Goal: Task Accomplishment & Management: Manage account settings

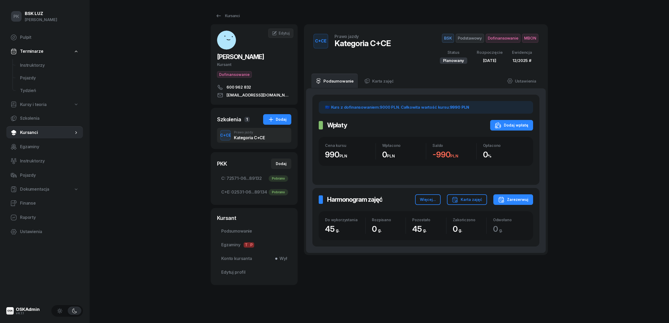
click at [187, 181] on div "PK BSK LUZ Piotr Klimek Pulpit Terminarze Instruktorzy Pojazdy Tydzień Kursy i …" at bounding box center [334, 161] width 669 height 323
click at [231, 16] on div "Kursanci" at bounding box center [227, 16] width 24 height 6
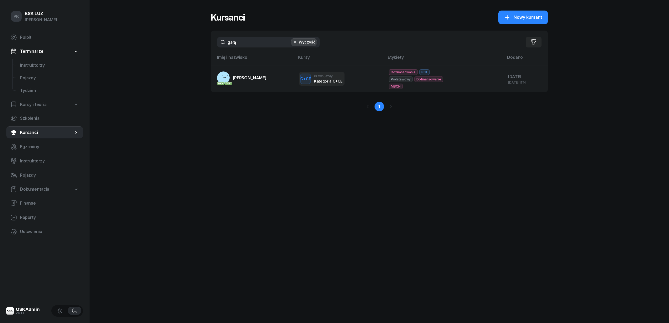
click at [38, 107] on span "Kursy i teoria" at bounding box center [33, 104] width 27 height 7
select select
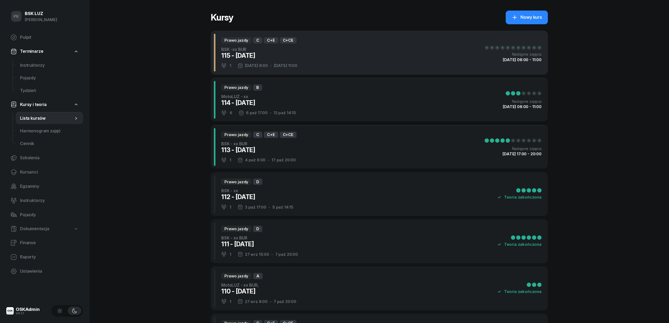
click at [334, 60] on div "Prawo jazdy C C+E C+CE BSK -xx BUR 115 - 2025/10/11 1 11 paź 8:00 - 26 paź 11:0…" at bounding box center [379, 53] width 337 height 44
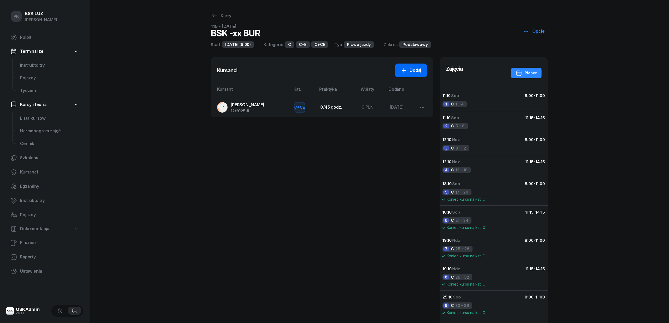
click at [409, 66] on link "Dodaj" at bounding box center [411, 70] width 32 height 14
select select "C+E"
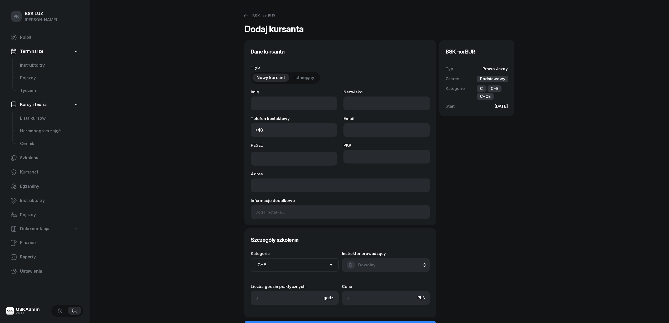
click at [302, 77] on span "Istniejący" at bounding box center [304, 77] width 20 height 7
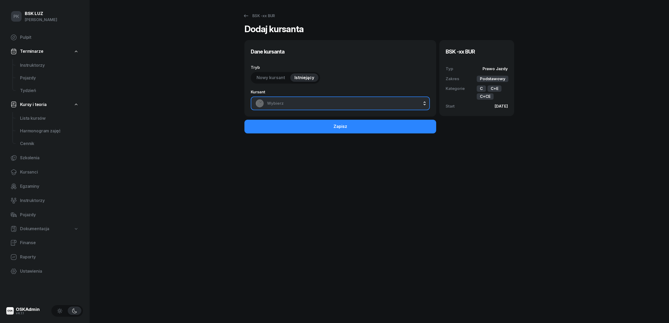
click at [306, 100] on span "Wybierz" at bounding box center [346, 103] width 158 height 7
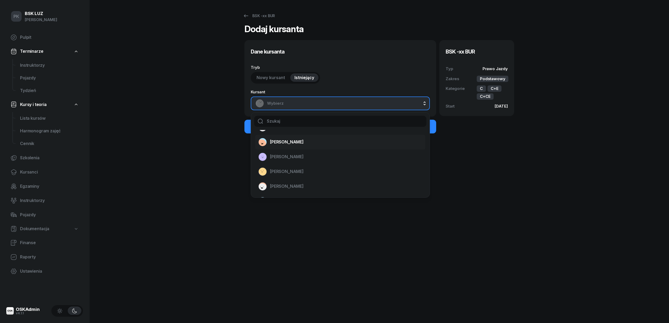
scroll to position [105, 0]
click at [318, 170] on div "GAŁĄZKIEWICZ MICHAŁ" at bounding box center [336, 165] width 157 height 8
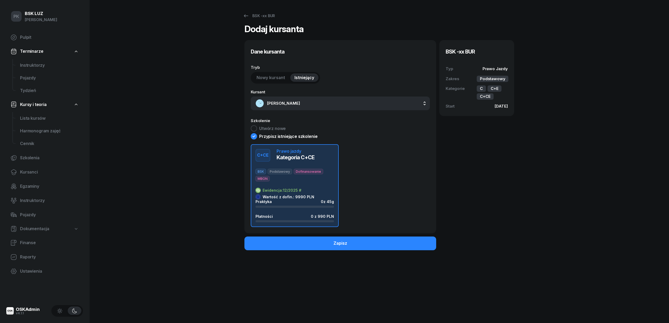
click at [308, 213] on div "Praktyka 0 z 45g Płatności 0 z 990 PLN" at bounding box center [294, 210] width 78 height 23
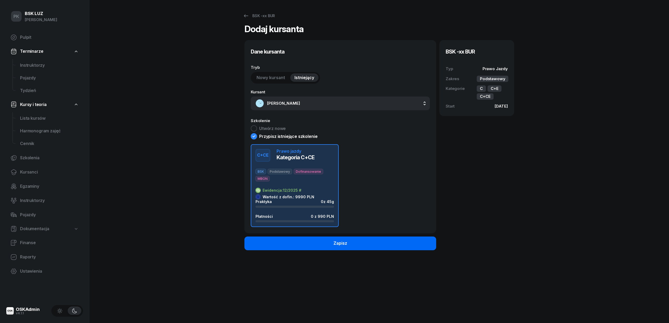
click at [363, 244] on button "Zapisz" at bounding box center [340, 243] width 192 height 14
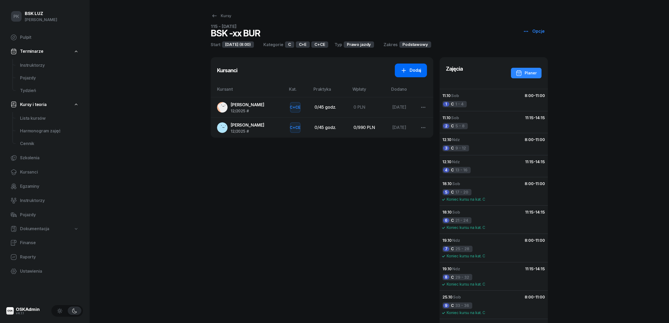
click at [411, 66] on link "Dodaj" at bounding box center [411, 70] width 32 height 14
select select "C+E"
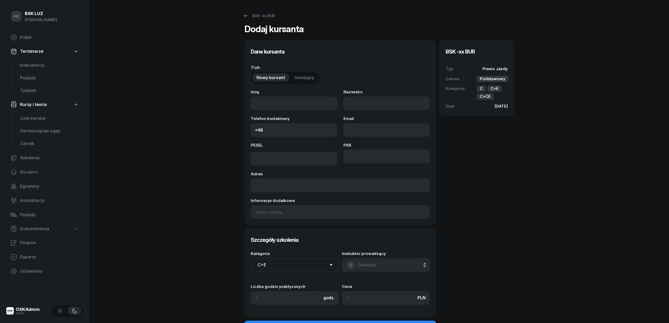
click at [308, 75] on span "Istniejący" at bounding box center [304, 77] width 20 height 7
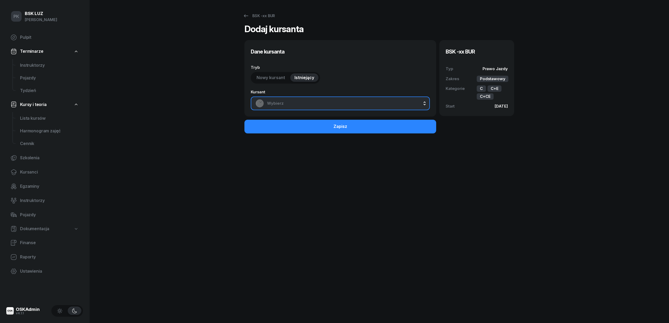
click at [309, 108] on button "Wybierz" at bounding box center [340, 103] width 179 height 14
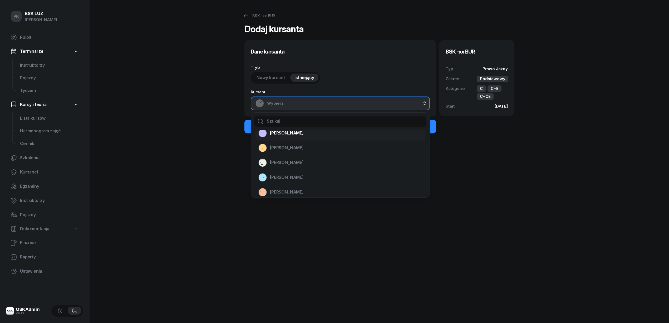
scroll to position [105, 0]
click at [320, 161] on li "GAŁĄZKIEWICZ MICHAŁ" at bounding box center [340, 165] width 170 height 15
select select "C+E"
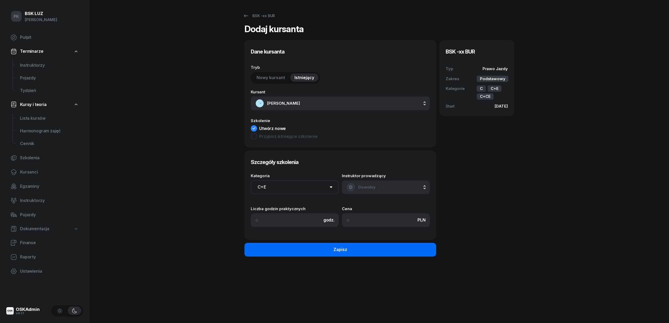
click at [366, 253] on button "Zapisz" at bounding box center [340, 250] width 192 height 14
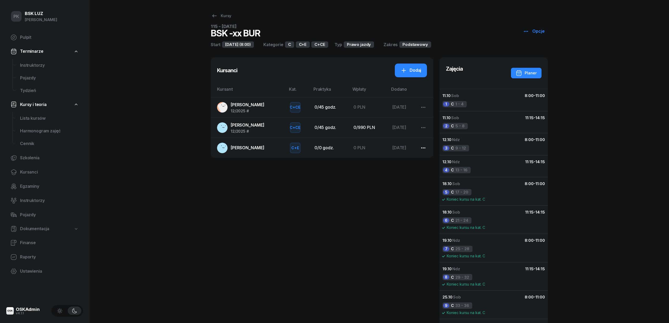
click at [419, 147] on button "button" at bounding box center [423, 148] width 13 height 14
click at [426, 169] on div "Wypisz z kursu" at bounding box center [438, 168] width 30 height 7
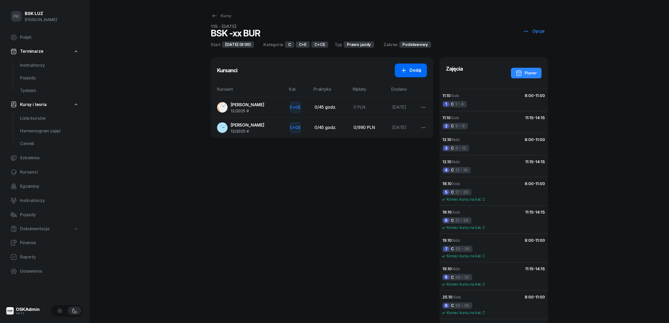
click at [406, 69] on icon at bounding box center [404, 70] width 6 height 6
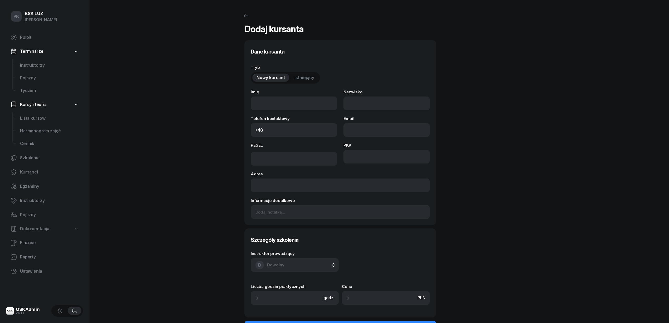
select select "C+E"
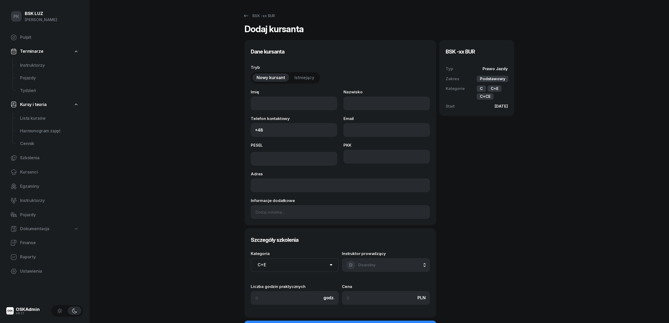
click at [298, 80] on span "Istniejący" at bounding box center [304, 77] width 20 height 7
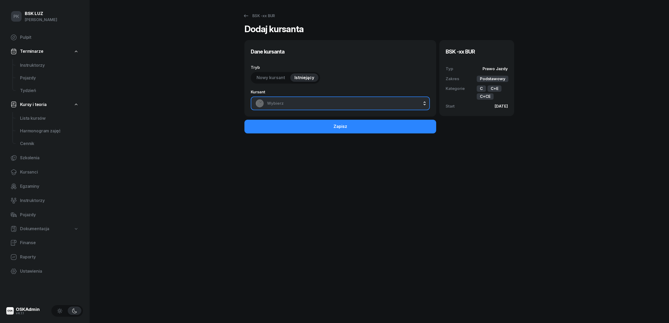
click at [303, 101] on span "Wybierz" at bounding box center [346, 103] width 158 height 7
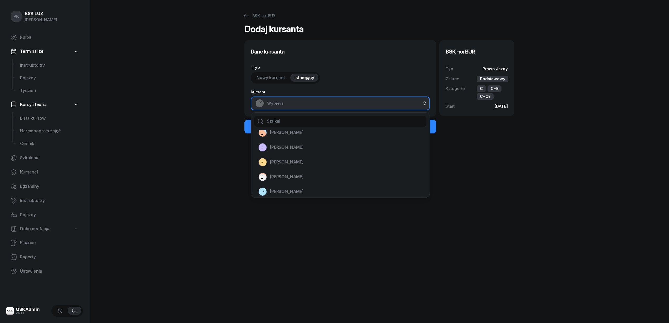
scroll to position [70, 0]
click at [311, 185] on div "WIŚNIEWSKI ADAM" at bounding box center [336, 186] width 157 height 8
select select "C+E"
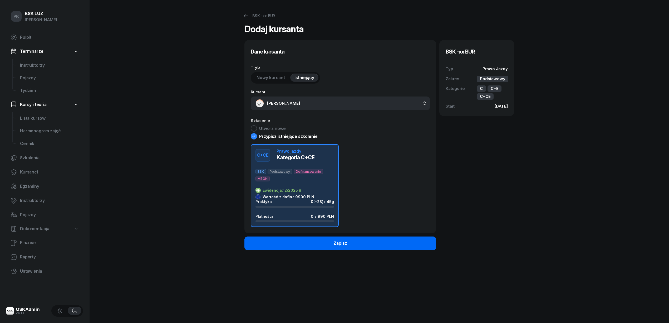
click at [306, 239] on button "Zapisz" at bounding box center [340, 243] width 192 height 14
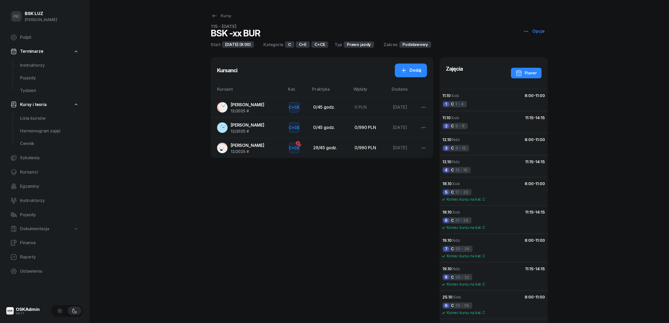
click at [257, 129] on div "GAŁĄZKIEWICZ MICHAŁ 12/2025 #" at bounding box center [248, 128] width 34 height 12
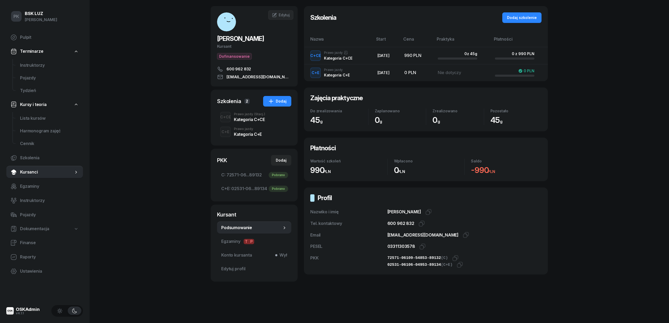
scroll to position [19, 0]
click at [240, 267] on span "Edytuj profil" at bounding box center [254, 268] width 66 height 7
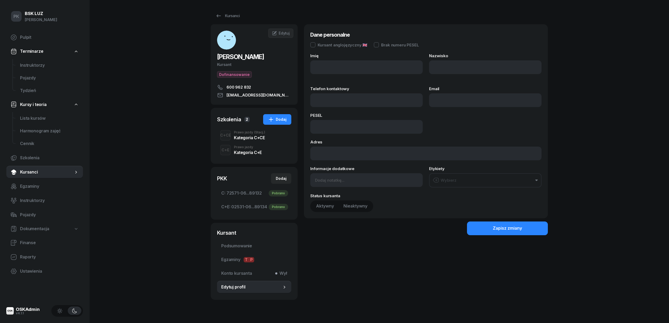
type input "MICHAŁ"
type input "GAŁĄZKIEWICZ"
type input "600 962 832"
type input "michal4756@gmail.com"
type input "03311303578"
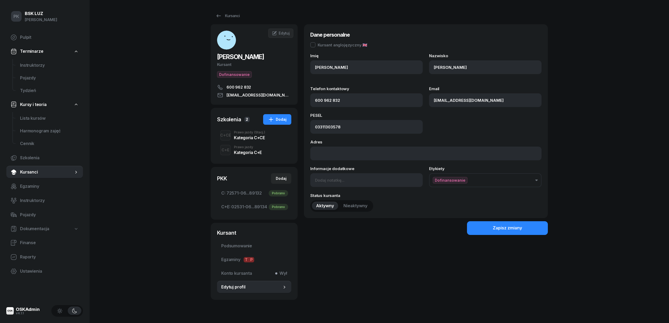
click at [251, 138] on div "Kategoria C+CE" at bounding box center [249, 137] width 31 height 4
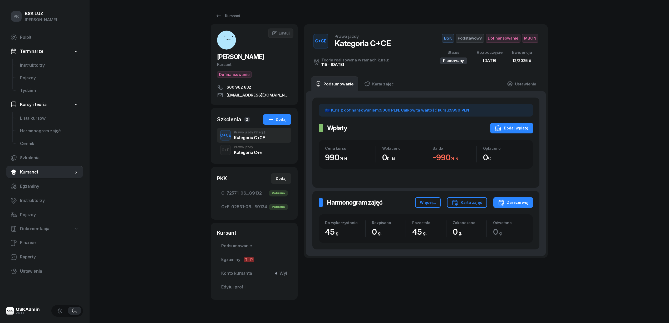
click at [249, 153] on div "Kategoria C+E" at bounding box center [248, 152] width 28 height 4
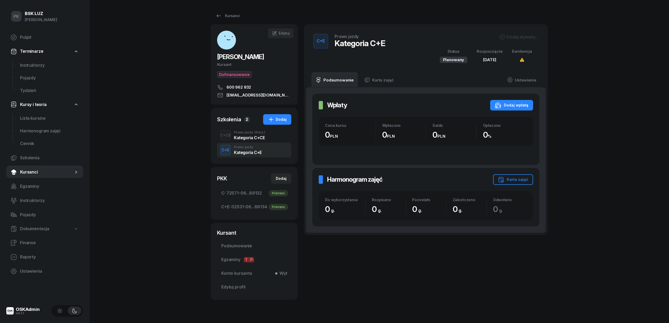
click at [252, 141] on div "C+CE Prawo jazdy (Stacj.) Kategoria C+CE" at bounding box center [254, 135] width 74 height 15
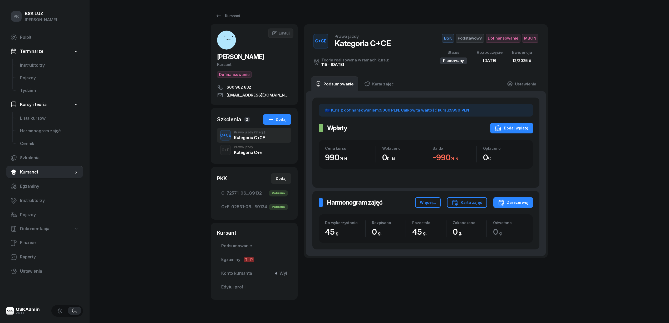
click at [271, 153] on div "C+E Prawo jazdy Kategoria C+E" at bounding box center [254, 149] width 74 height 15
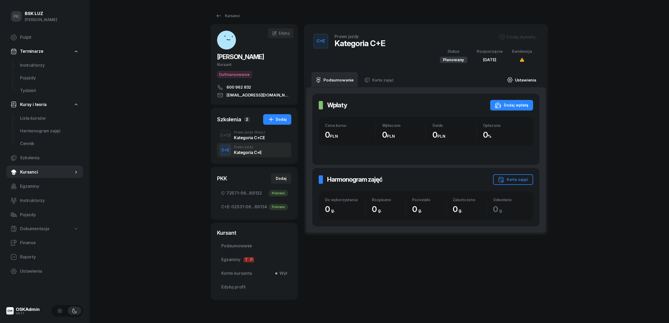
click at [528, 82] on link "Ustawienia" at bounding box center [522, 79] width 38 height 15
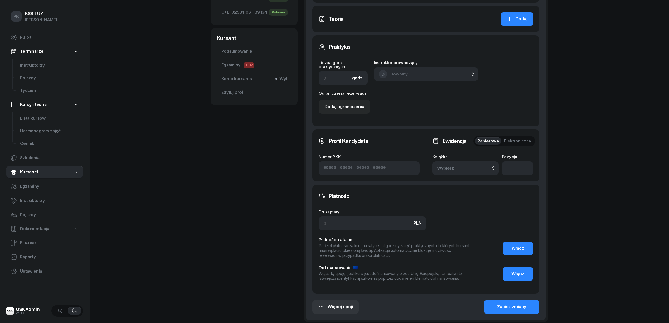
scroll to position [245, 0]
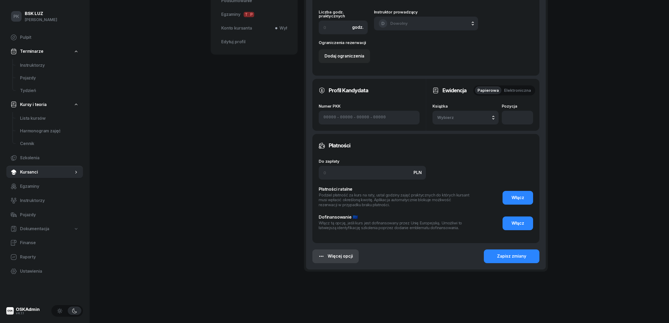
click at [348, 254] on div "Więcej opcji" at bounding box center [335, 256] width 35 height 7
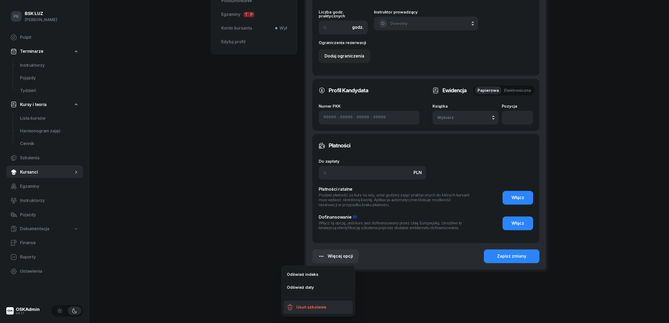
click at [323, 308] on div "Usuń szkolenie" at bounding box center [311, 306] width 30 height 7
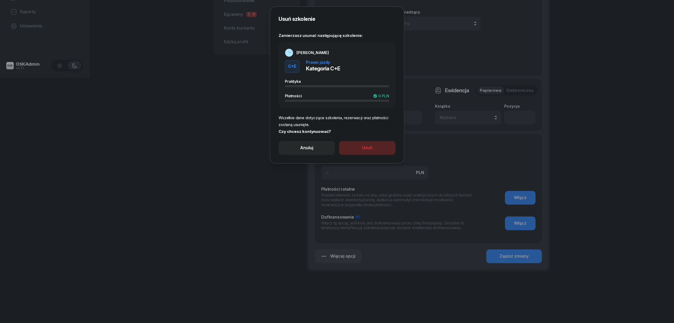
click at [385, 151] on button "Usuń" at bounding box center [367, 148] width 56 height 14
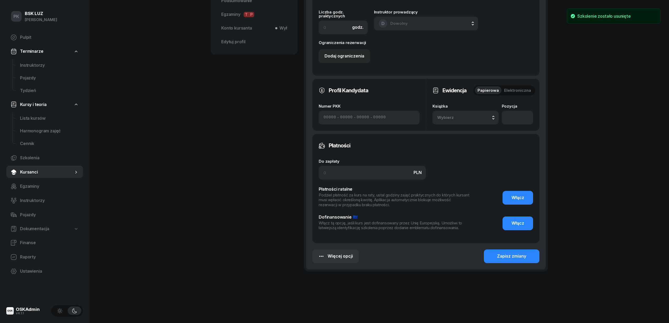
scroll to position [0, 0]
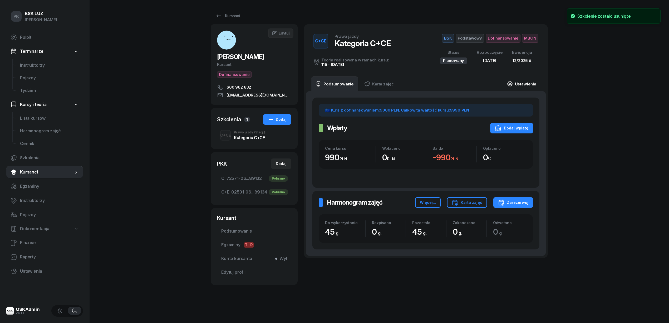
click at [522, 85] on link "Ustawienia" at bounding box center [522, 83] width 38 height 15
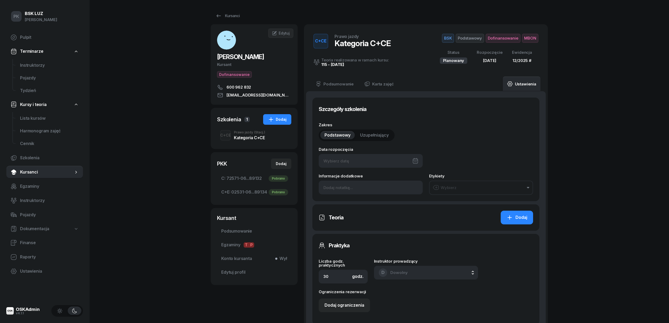
type input "11/10/2025"
type input "45"
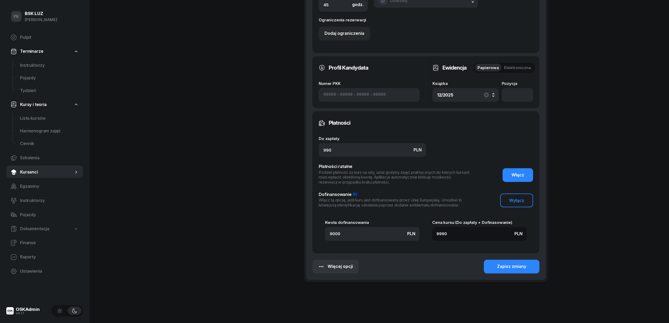
scroll to position [347, 0]
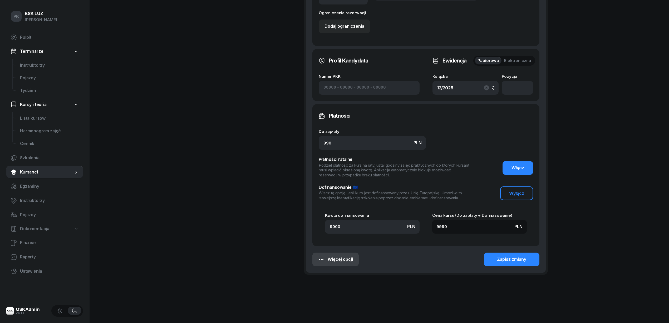
click at [343, 258] on div "Więcej opcji" at bounding box center [335, 259] width 35 height 7
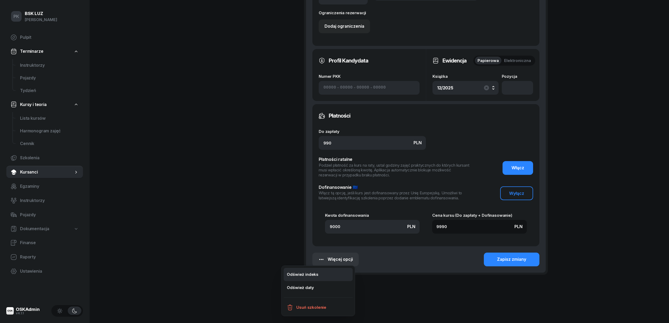
click at [332, 274] on link "Odśwież indeks" at bounding box center [318, 274] width 69 height 13
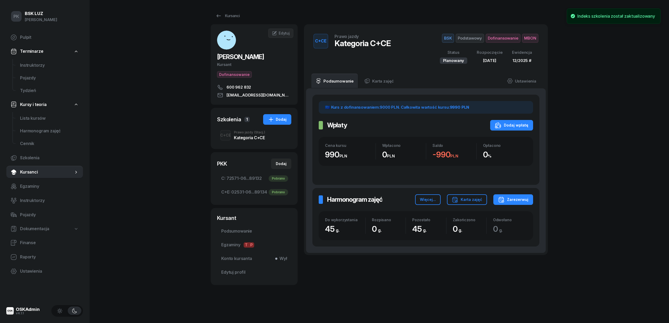
scroll to position [0, 0]
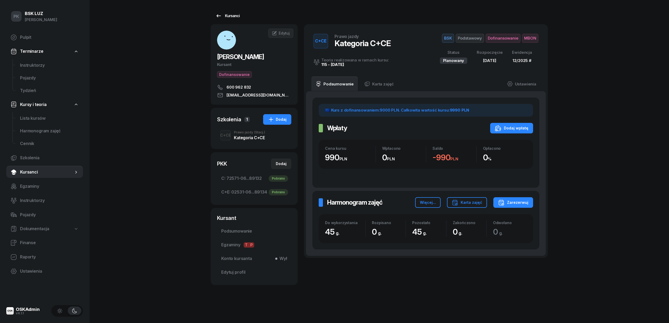
click at [236, 13] on div "Kursanci" at bounding box center [227, 16] width 24 height 6
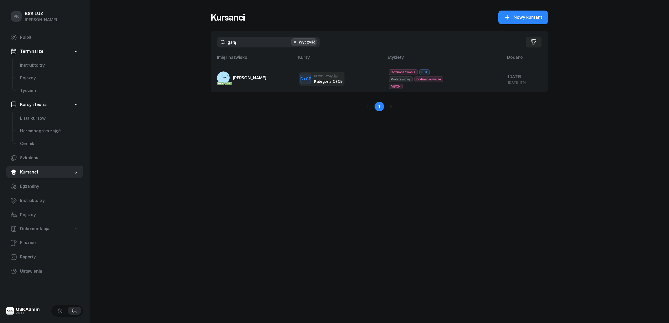
drag, startPoint x: 210, startPoint y: 42, endPoint x: 195, endPoint y: 44, distance: 14.5
click at [195, 44] on div "PK BSK LUZ Piotr Klimek Pulpit Terminarze Instruktorzy Pojazdy Tydzień Kursy i …" at bounding box center [334, 161] width 669 height 323
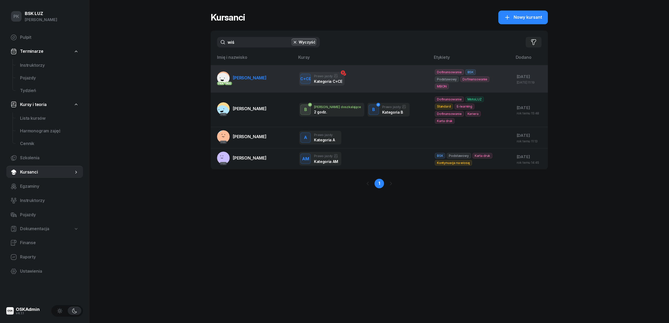
type input "wiś"
click at [245, 75] on span "WIŚNIEWSKI ADAM" at bounding box center [250, 77] width 34 height 5
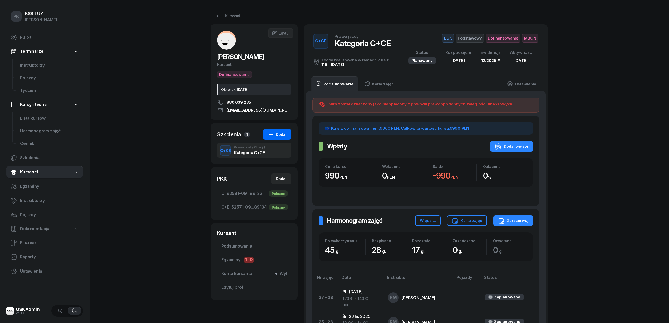
click at [285, 133] on div "Dodaj" at bounding box center [277, 134] width 19 height 6
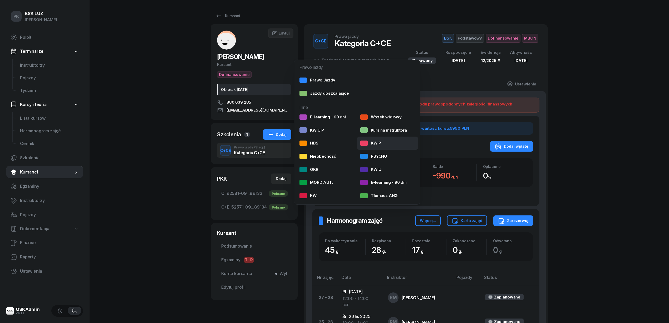
click at [378, 143] on div "KW P" at bounding box center [370, 143] width 21 height 7
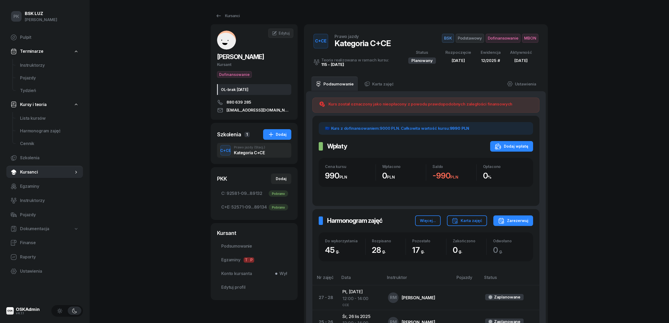
select select
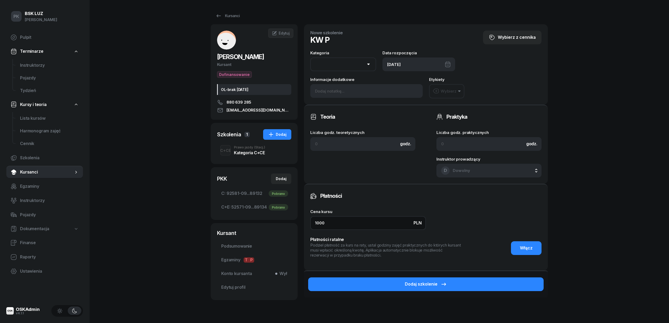
drag, startPoint x: 311, startPoint y: 220, endPoint x: 290, endPoint y: 223, distance: 21.4
click at [290, 223] on div "WIŚNIEWSKI ADAM Kursant Dofinansowanie OL-brak 2030-10-09 880 639 285 wisniewsk…" at bounding box center [379, 174] width 337 height 301
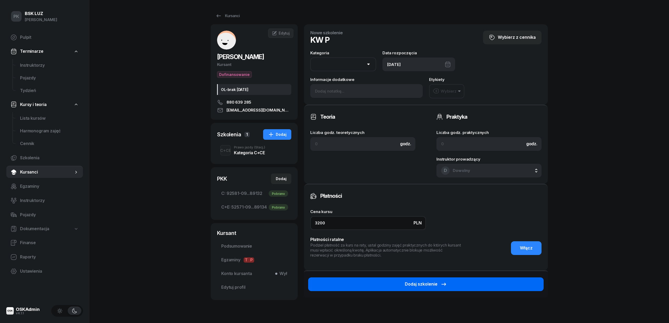
type input "3200"
click at [445, 281] on icon "button" at bounding box center [444, 284] width 6 height 6
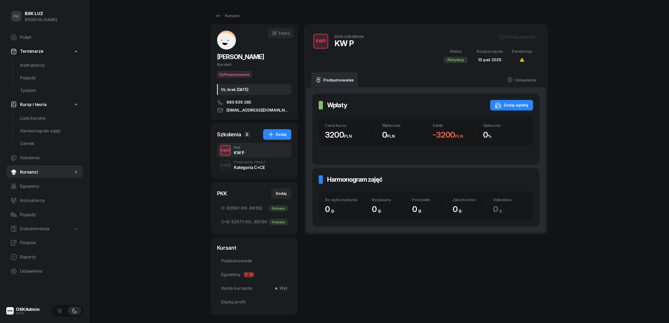
click at [512, 42] on div "Dodaj etykiety... Status Aktywny Rozpoczęcie 10 paź 2025 Ewidencja" at bounding box center [487, 48] width 101 height 29
click at [512, 36] on div "Dodaj etykiety..." at bounding box center [519, 37] width 40 height 6
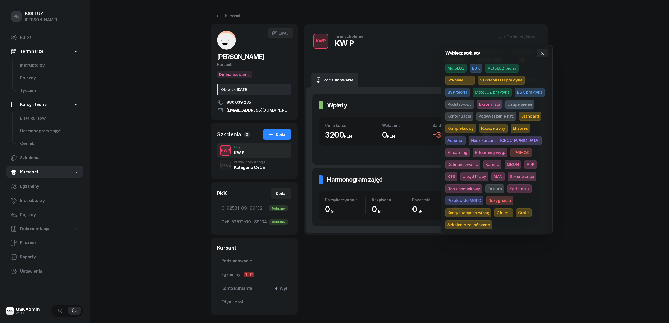
click at [475, 67] on span "BSK" at bounding box center [476, 68] width 12 height 9
click at [485, 185] on span "Faktura" at bounding box center [494, 189] width 19 height 9
click at [599, 147] on div "PK BSK LUZ Piotr Klimek Pulpit Terminarze Instruktorzy Pojazdy Tydzień Kursy i …" at bounding box center [334, 175] width 669 height 350
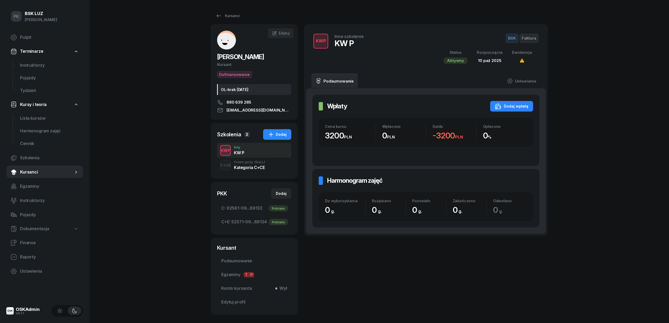
click at [238, 168] on div "Kategoria C+CE" at bounding box center [249, 167] width 31 height 4
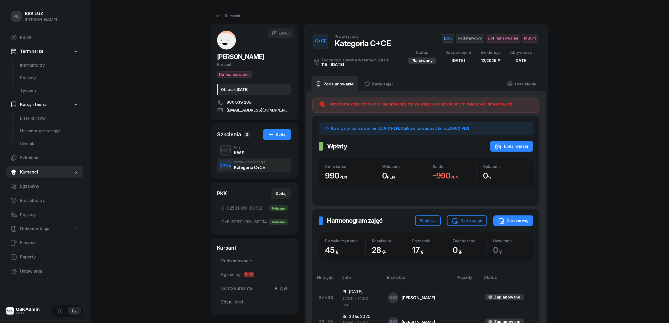
click at [511, 37] on span "Dofinansowanie" at bounding box center [503, 38] width 35 height 9
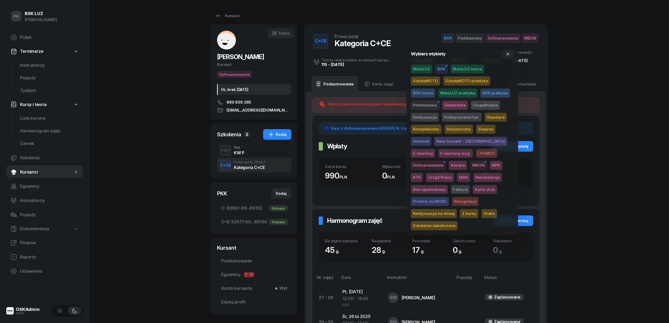
click at [451, 189] on span "Faktura" at bounding box center [460, 189] width 19 height 9
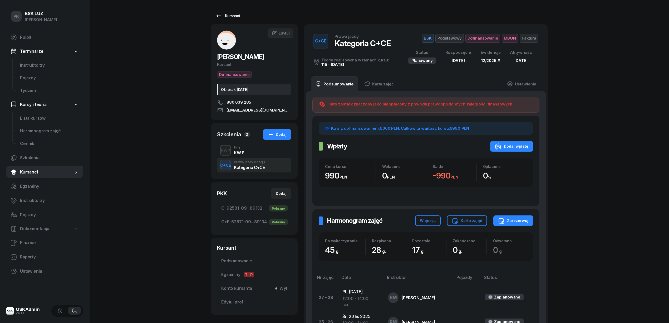
click at [233, 17] on div "Kursanci" at bounding box center [227, 16] width 24 height 6
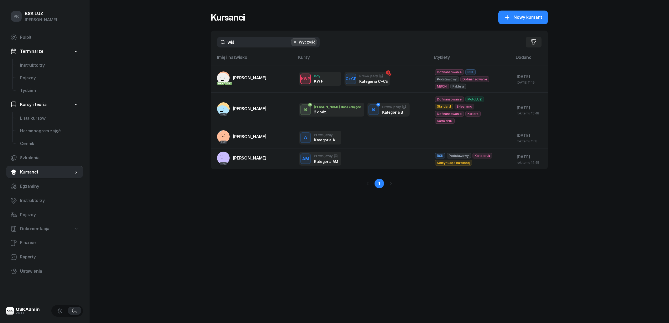
drag, startPoint x: 241, startPoint y: 42, endPoint x: 189, endPoint y: 42, distance: 52.1
click at [189, 42] on div "PK BSK LUZ Piotr Klimek Pulpit Terminarze Instruktorzy Pojazdy Tydzień Kursy i …" at bounding box center [334, 161] width 669 height 323
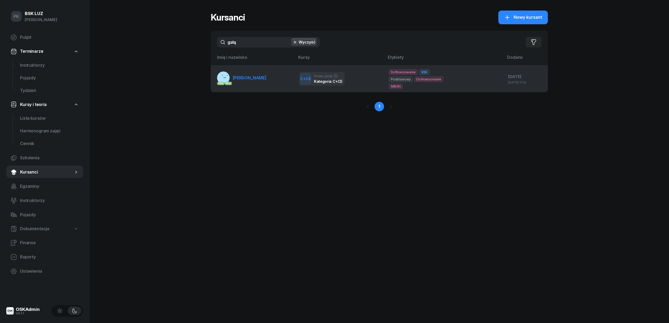
type input "gałą"
click at [256, 82] on link "PKK PKK GAŁĄZKIEWICZ MICHAŁ" at bounding box center [242, 77] width 50 height 13
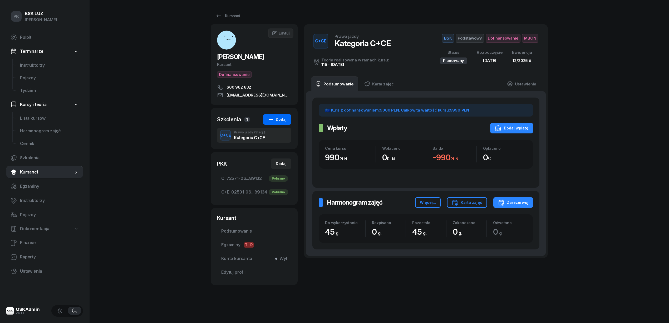
click at [273, 120] on icon "button" at bounding box center [271, 119] width 6 height 6
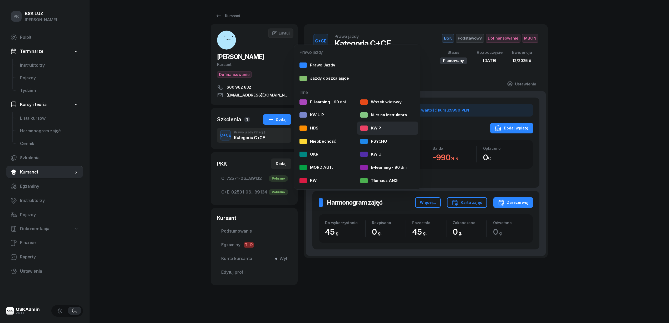
click at [378, 125] on div "KW P" at bounding box center [370, 128] width 21 height 7
select select
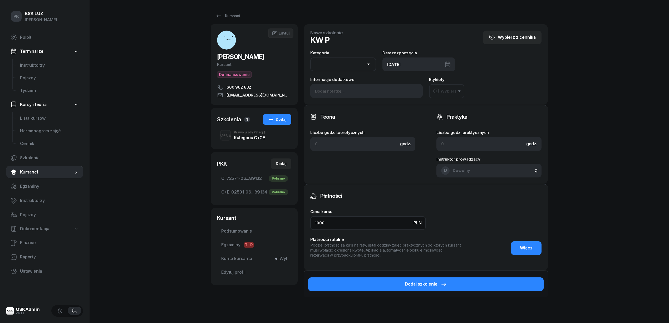
click at [272, 223] on div "GAŁĄZKIEWICZ MICHAŁ Kursant Dofinansowanie 600 962 832 michal4756@gmail.com MG …" at bounding box center [379, 174] width 337 height 301
type input "3200"
click at [363, 285] on button "Dodaj szkolenie" at bounding box center [425, 284] width 235 height 14
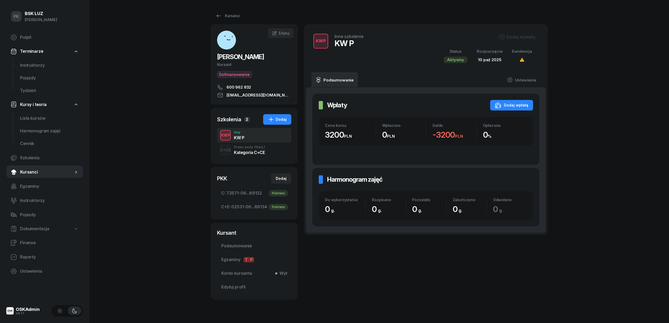
click at [249, 146] on div "Prawo jazdy (Stacj.)" at bounding box center [249, 146] width 31 height 3
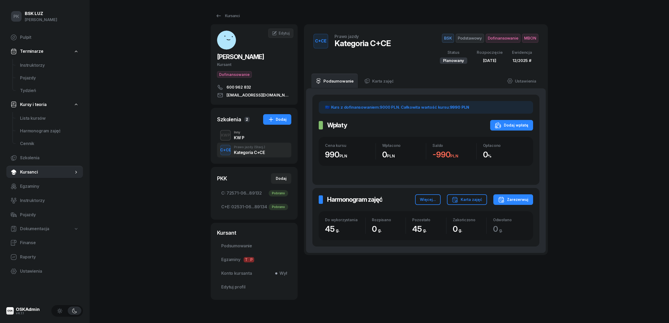
click at [249, 135] on div "KWP Inny KW P" at bounding box center [254, 135] width 74 height 15
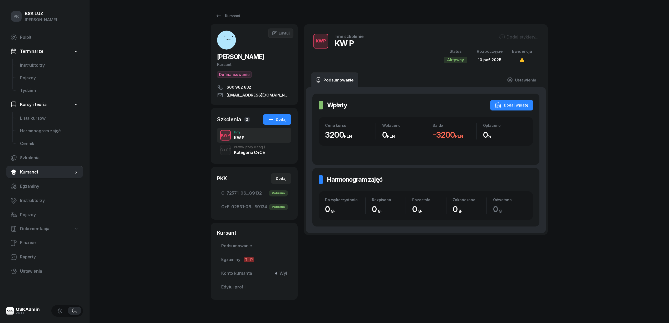
click at [520, 36] on div "Dodaj etykiety..." at bounding box center [519, 37] width 40 height 6
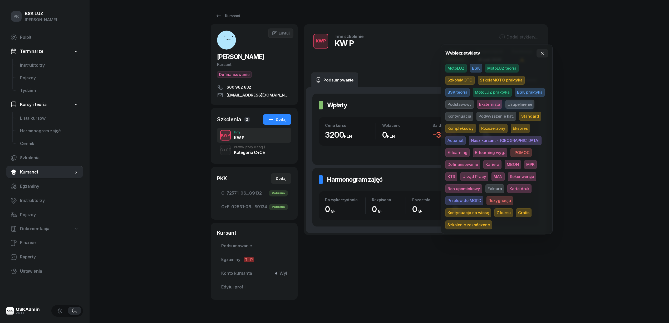
click at [474, 67] on span "BSK" at bounding box center [476, 68] width 12 height 9
click at [485, 189] on span "Faktura" at bounding box center [494, 189] width 19 height 9
click at [604, 156] on div "PK BSK LUZ Piotr Klimek Pulpit Terminarze Instruktorzy Pojazdy Tydzień Kursy i …" at bounding box center [334, 167] width 669 height 335
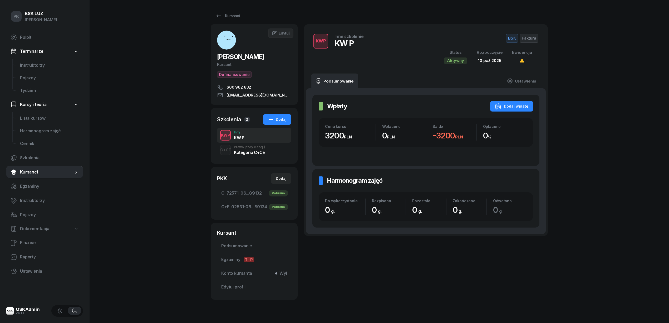
click at [256, 151] on div "Kategoria C+CE" at bounding box center [249, 152] width 31 height 4
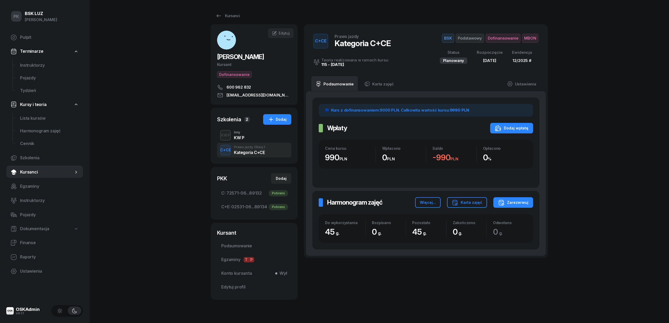
click at [257, 134] on div "KWP Inny KW P" at bounding box center [254, 135] width 74 height 15
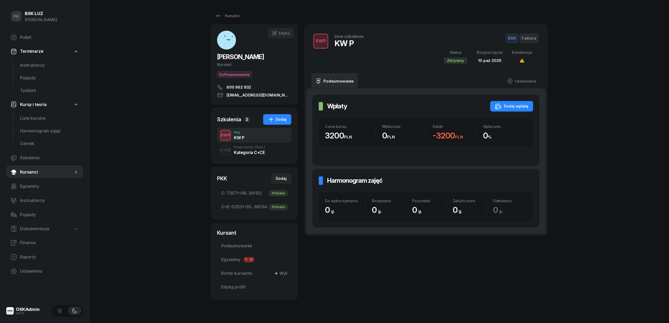
click at [255, 147] on span "(Stacj.)" at bounding box center [259, 146] width 11 height 3
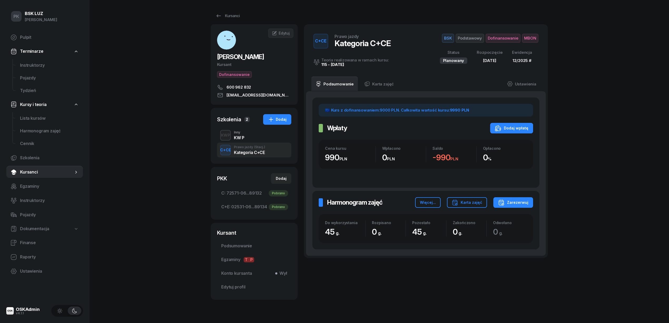
click at [258, 135] on div "KWP Inny KW P" at bounding box center [254, 135] width 74 height 15
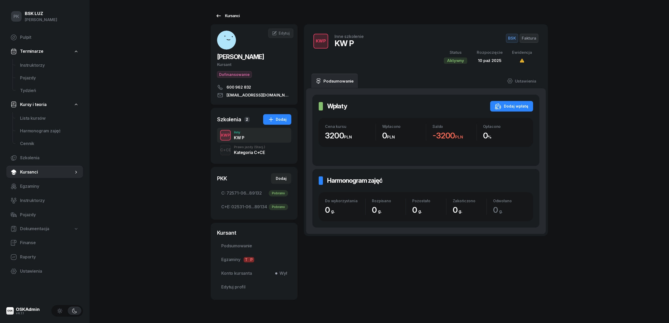
click at [235, 15] on div "Kursanci" at bounding box center [227, 16] width 24 height 6
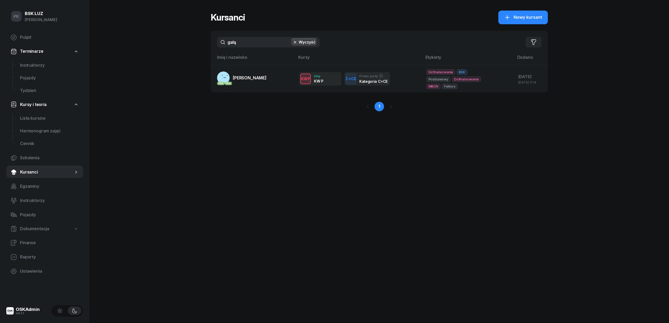
click at [33, 171] on span "Kursanci" at bounding box center [46, 172] width 53 height 7
click at [303, 42] on button "Wyczyść" at bounding box center [303, 41] width 25 height 7
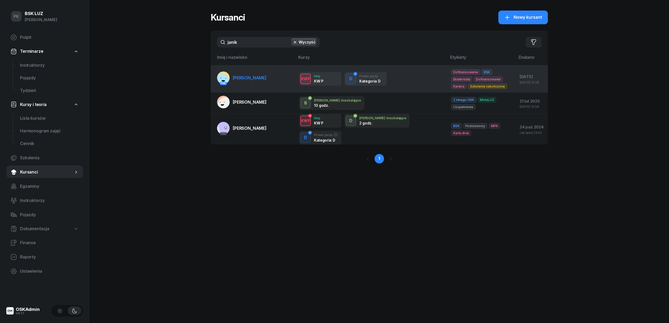
type input "janik"
click at [253, 81] on link "PKK JANIK RAFAŁ" at bounding box center [242, 77] width 50 height 13
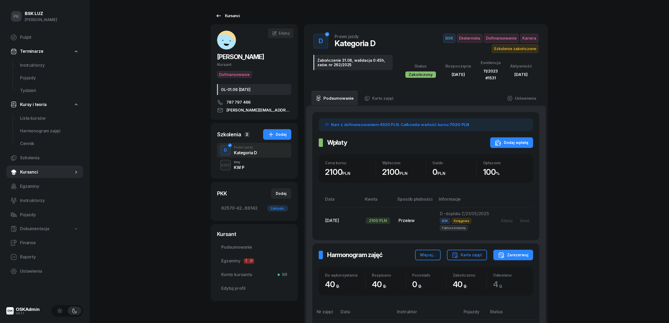
click at [234, 15] on div "Kursanci" at bounding box center [227, 16] width 24 height 6
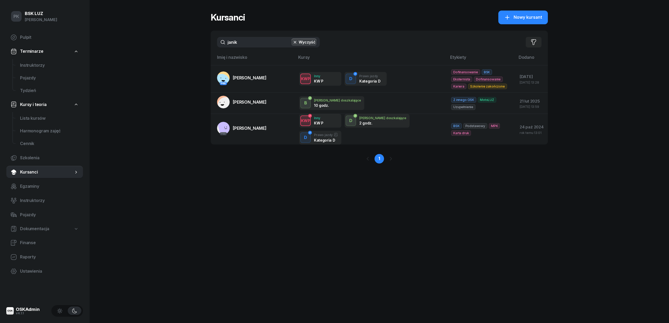
drag, startPoint x: 242, startPoint y: 39, endPoint x: 206, endPoint y: 41, distance: 36.4
click at [206, 41] on div "PK BSK LUZ Piotr Klimek Pulpit Terminarze Instruktorzy Pojazdy Tydzień Kursy i …" at bounding box center [334, 161] width 669 height 323
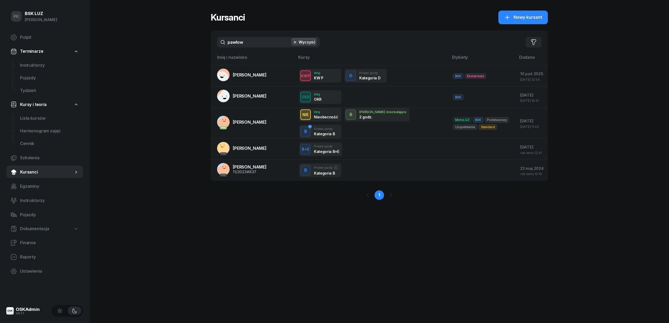
type input "pawłow"
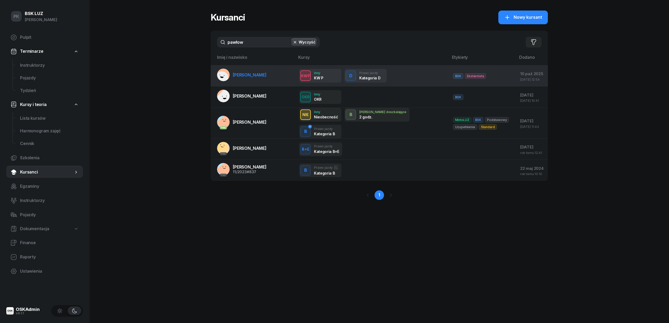
click at [252, 70] on link "PAWŁOWSKI ALEXANDER" at bounding box center [242, 74] width 50 height 13
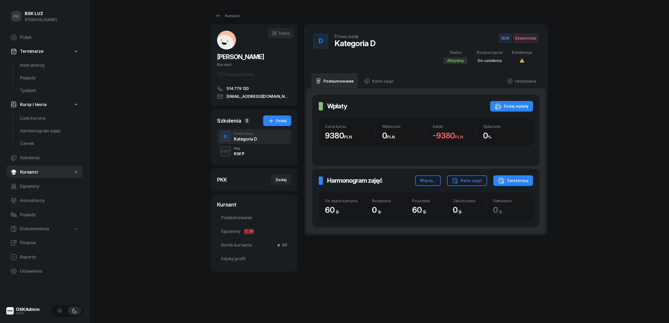
click at [246, 149] on div "KWP Inny KW P" at bounding box center [254, 151] width 74 height 15
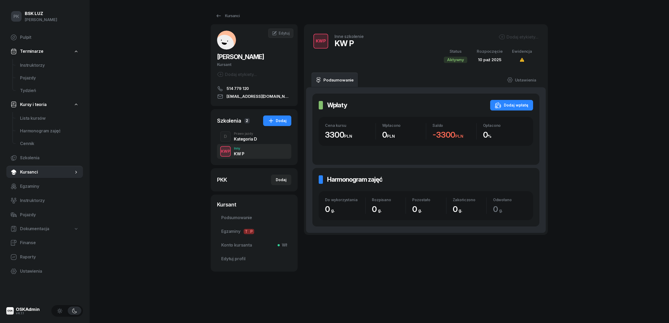
click at [525, 36] on div "Dodaj etykiety..." at bounding box center [519, 37] width 40 height 6
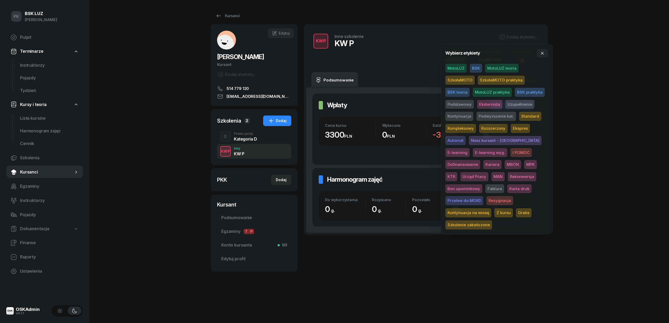
click at [474, 71] on span "BSK" at bounding box center [476, 68] width 12 height 9
click at [582, 129] on div "PK BSK LUZ Piotr Klimek Pulpit Terminarze Instruktorzy Pojazdy Tydzień Kursy i …" at bounding box center [334, 161] width 669 height 323
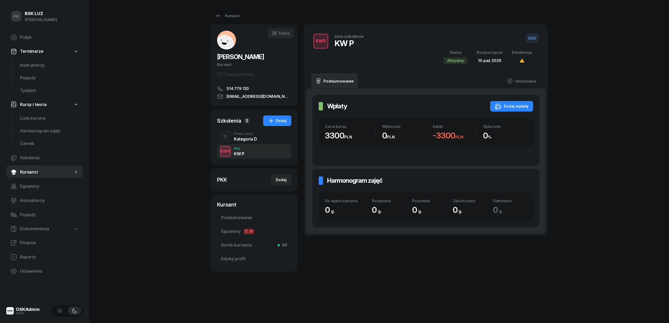
click at [529, 41] on span "BSK" at bounding box center [532, 38] width 12 height 9
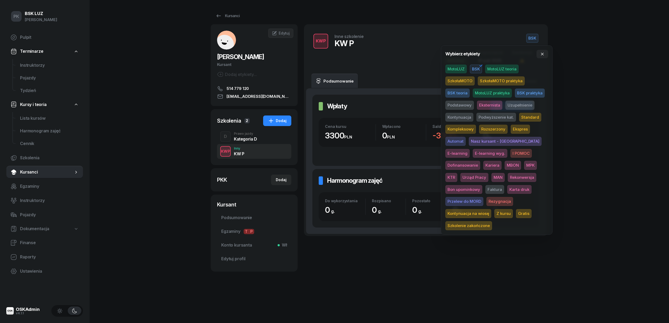
click at [593, 142] on div "PK BSK LUZ Piotr Klimek Pulpit Terminarze Instruktorzy Pojazdy Tydzień Kursy i …" at bounding box center [334, 161] width 669 height 323
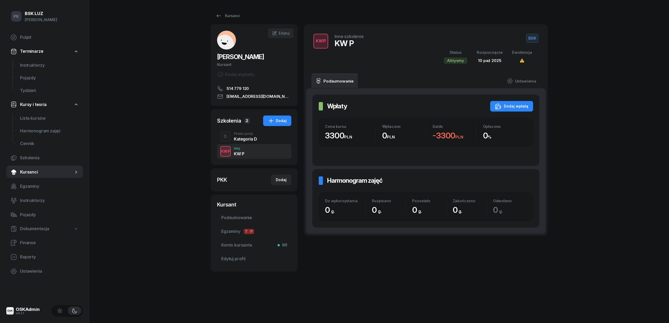
click at [251, 134] on div "Prawo jazdy" at bounding box center [245, 133] width 23 height 3
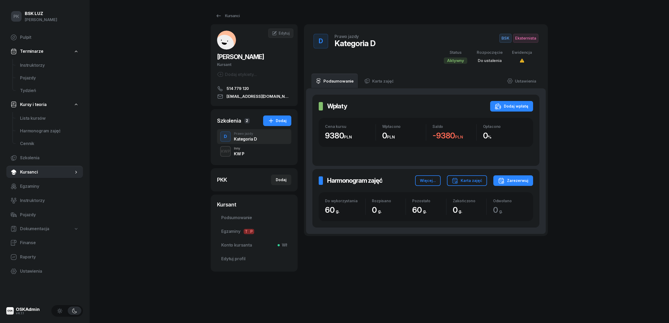
click at [250, 153] on div "KWP Inny KW P" at bounding box center [254, 151] width 74 height 15
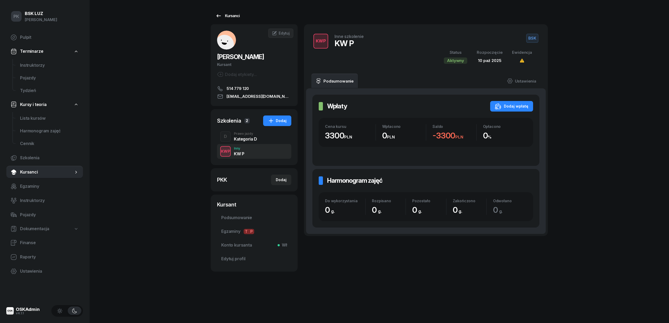
click at [229, 15] on div "Kursanci" at bounding box center [227, 16] width 24 height 6
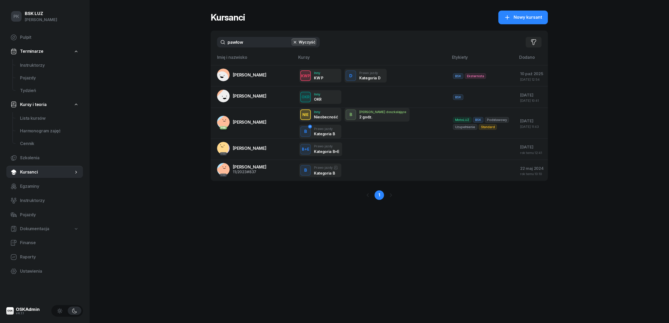
drag, startPoint x: 252, startPoint y: 44, endPoint x: 187, endPoint y: 49, distance: 65.7
click at [187, 49] on div "PK BSK LUZ Piotr Klimek Pulpit Terminarze Instruktorzy Pojazdy Tydzień Kursy i …" at bounding box center [334, 161] width 669 height 323
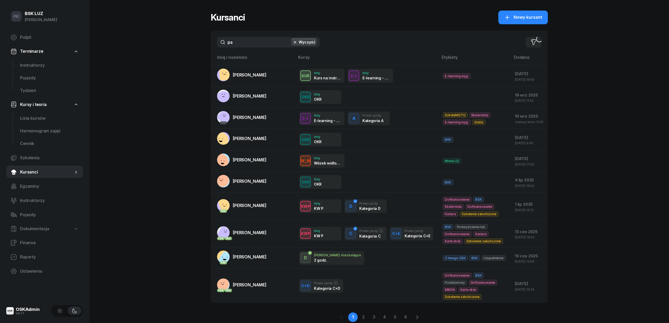
type input "p"
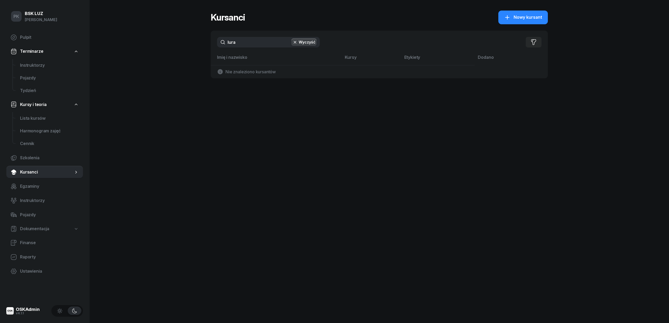
drag, startPoint x: 252, startPoint y: 43, endPoint x: 169, endPoint y: 43, distance: 83.5
click at [169, 43] on div "PK BSK LUZ Piotr Klimek Pulpit Terminarze Instruktorzy Pojazdy Tydzień Kursy i …" at bounding box center [334, 161] width 669 height 323
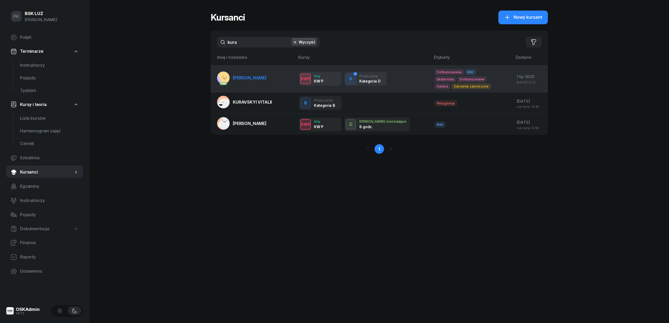
type input "kura"
click at [243, 72] on link "PKK KURA PAWEŁ" at bounding box center [242, 77] width 50 height 13
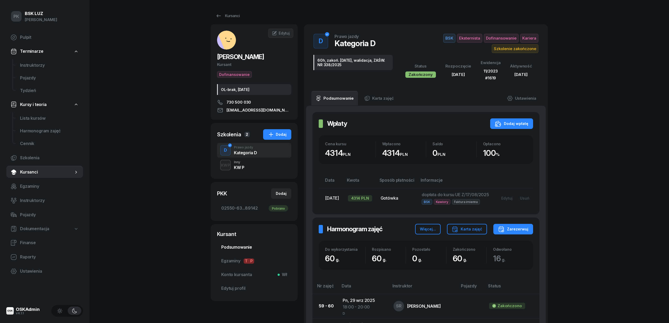
click at [237, 247] on span "Podsumowanie" at bounding box center [254, 247] width 66 height 7
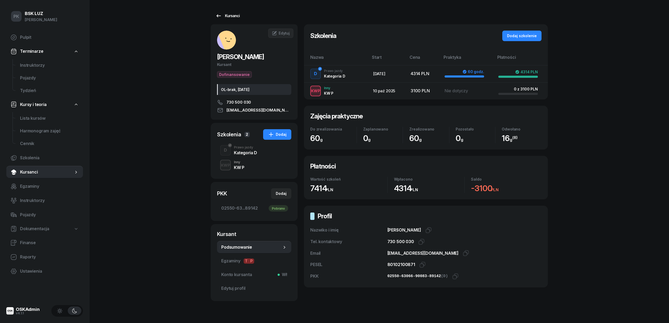
click at [232, 13] on div "Kursanci" at bounding box center [227, 16] width 24 height 6
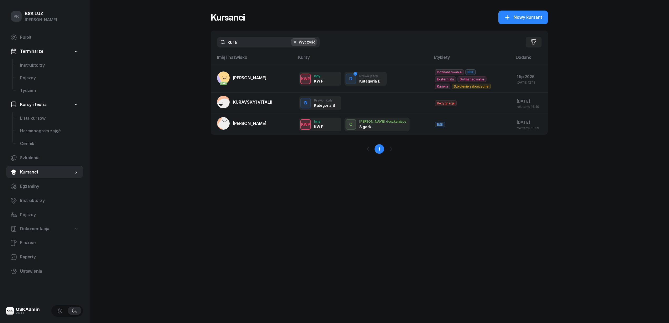
click at [181, 38] on div "PK BSK LUZ Piotr Klimek Pulpit Terminarze Instruktorzy Pojazdy Tydzień Kursy i …" at bounding box center [334, 161] width 669 height 323
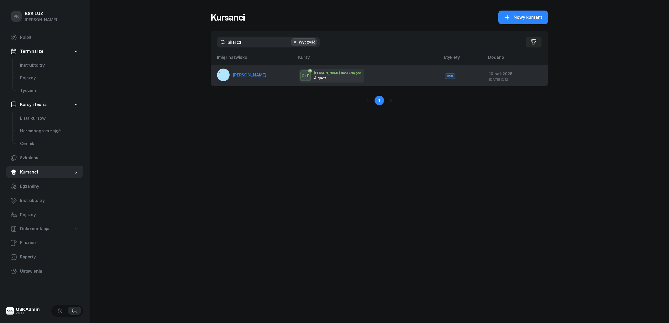
type input "pilarcz"
click at [236, 79] on link "PILARCZYK MACIEJ" at bounding box center [242, 74] width 50 height 13
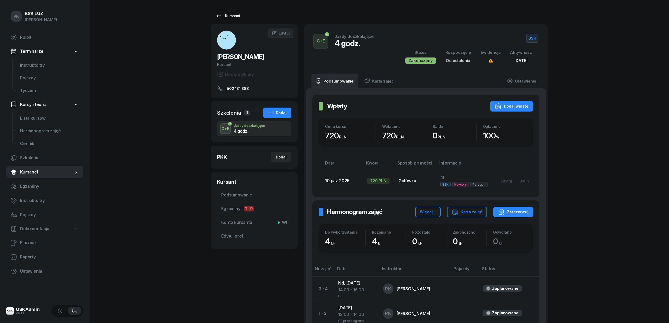
click at [235, 17] on div "Kursanci" at bounding box center [227, 16] width 24 height 6
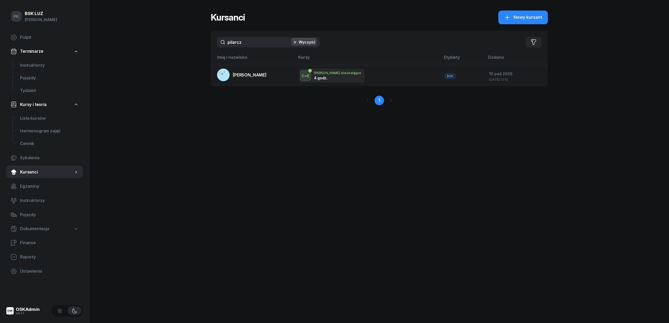
click at [182, 42] on div "PK BSK LUZ Piotr Klimek Pulpit Terminarze Instruktorzy Pojazdy Tydzień Kursy i …" at bounding box center [334, 161] width 669 height 323
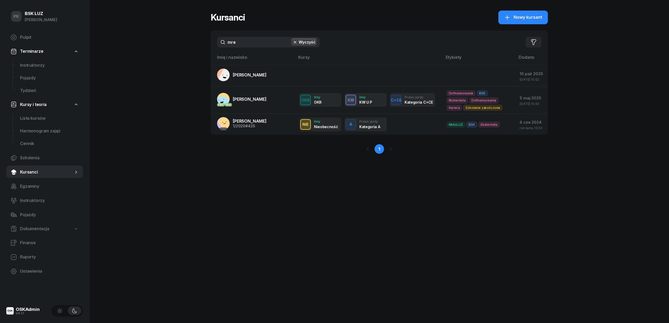
type input "mre"
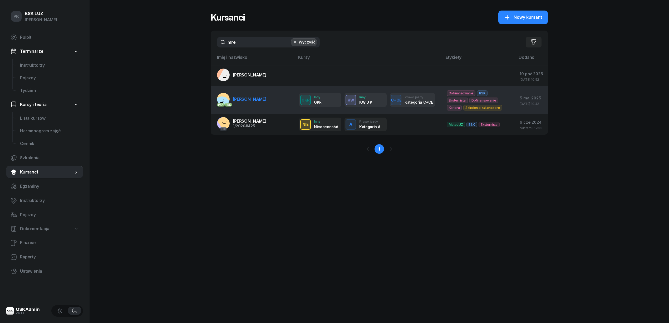
click at [263, 102] on span "MREŃCA SZCZEPAN" at bounding box center [250, 98] width 34 height 5
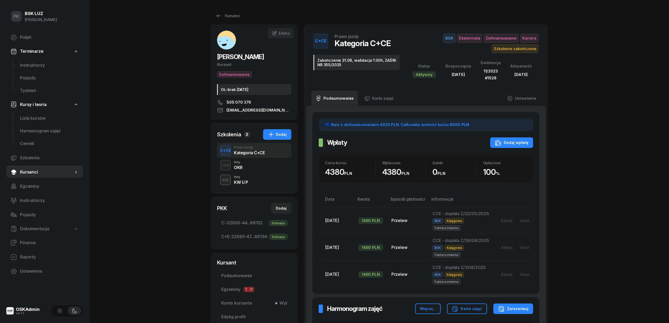
click at [246, 181] on div "KW U P" at bounding box center [241, 182] width 14 height 4
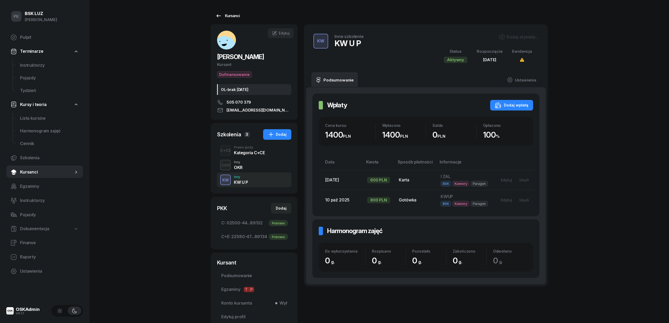
click at [225, 18] on div "Kursanci" at bounding box center [227, 16] width 24 height 6
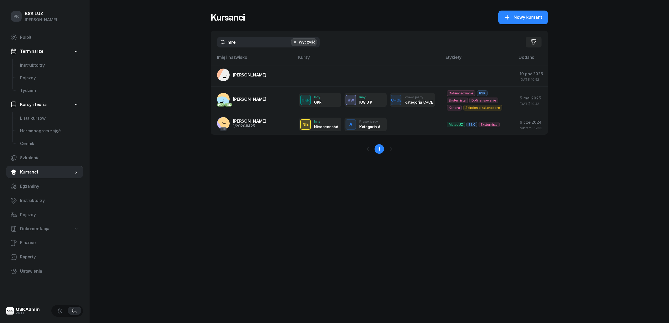
click at [241, 41] on input "mre" at bounding box center [268, 42] width 103 height 11
drag, startPoint x: 247, startPoint y: 41, endPoint x: 176, endPoint y: 46, distance: 71.0
click at [176, 46] on div "PK BSK LUZ Piotr Klimek Pulpit Terminarze Instruktorzy Pojazdy Tydzień Kursy i …" at bounding box center [334, 161] width 669 height 323
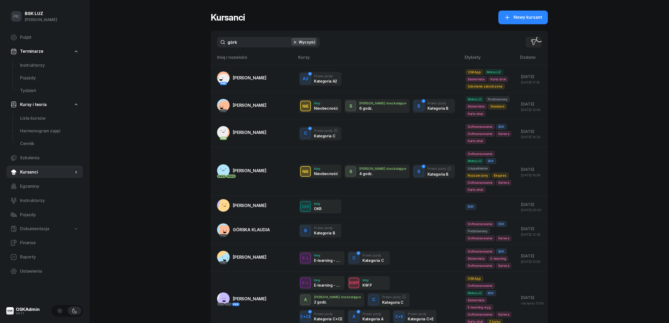
type input "górka"
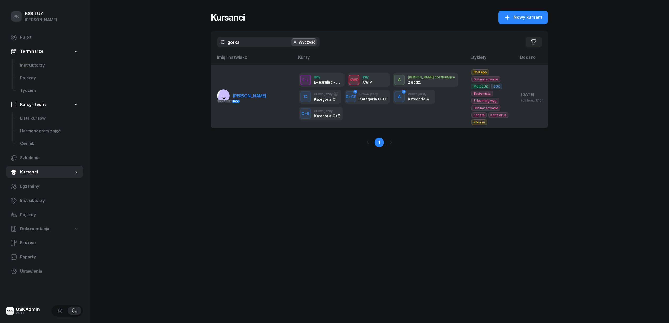
click at [248, 93] on link "PKK PKK PKK GÓRKA TOMASZ" at bounding box center [242, 95] width 50 height 13
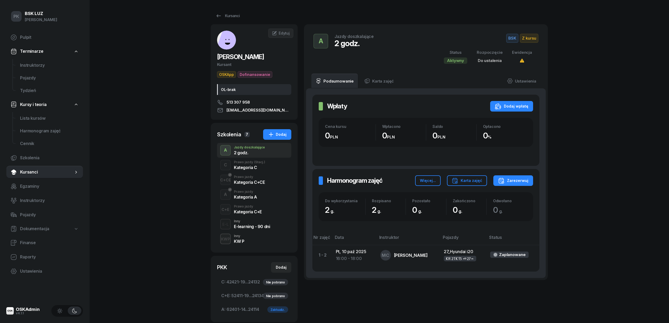
click at [248, 193] on div "Prawo jazdy" at bounding box center [245, 191] width 23 height 3
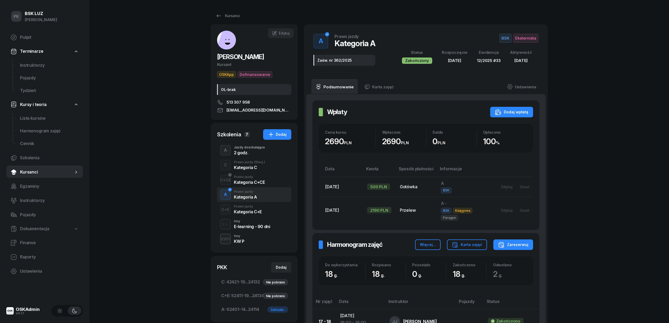
click at [249, 153] on div "2 godz." at bounding box center [249, 152] width 31 height 4
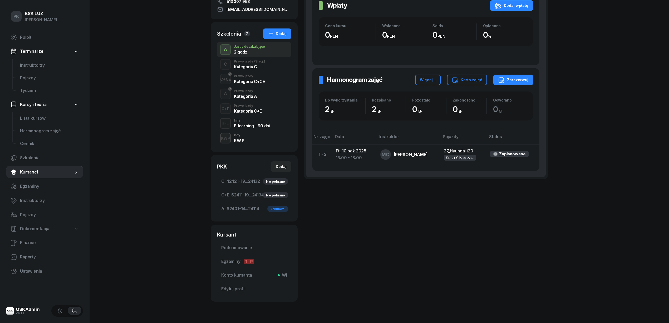
scroll to position [115, 0]
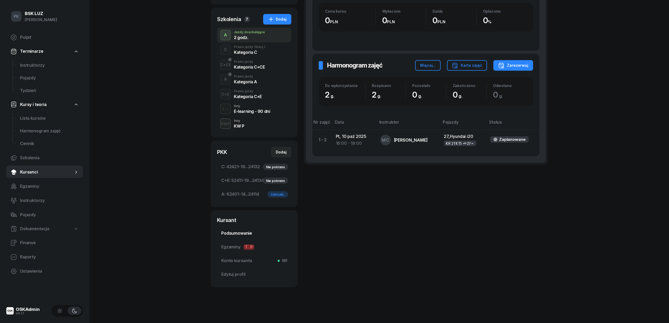
click at [250, 230] on span "Podsumowanie" at bounding box center [254, 233] width 66 height 7
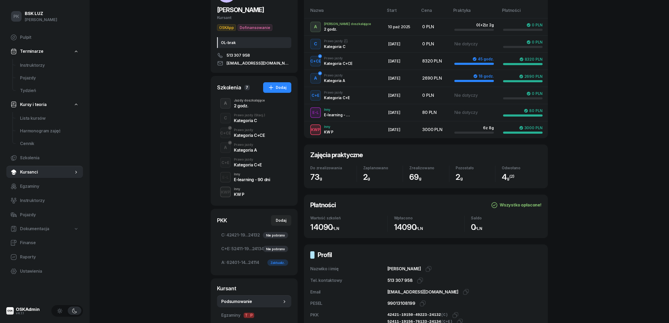
scroll to position [105, 0]
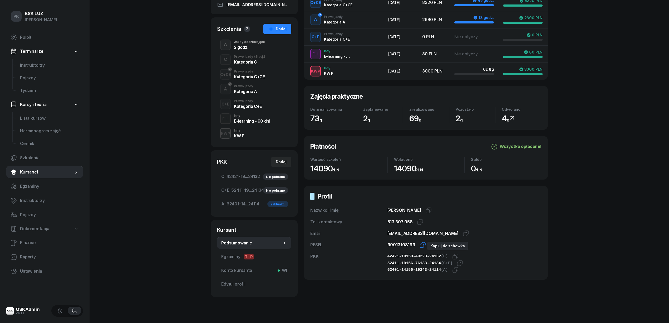
click at [422, 245] on icon "button" at bounding box center [423, 244] width 6 height 6
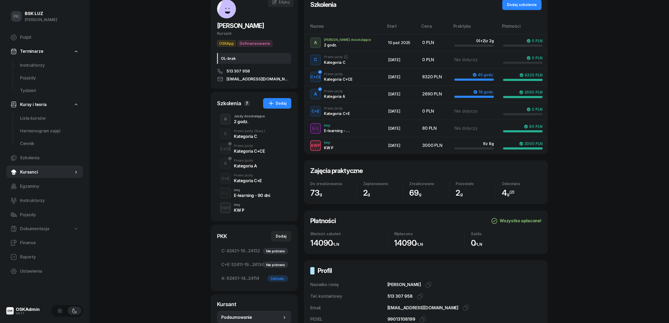
scroll to position [0, 0]
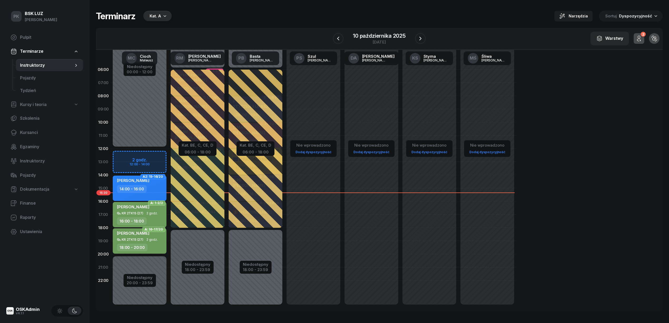
click at [426, 37] on div "W Wybierz AK Koryciński Artur BP Pająk Bogusław DA Arendarczyk Damian DP Pawłow…" at bounding box center [379, 39] width 567 height 22
click at [421, 37] on icon "button" at bounding box center [420, 38] width 6 height 6
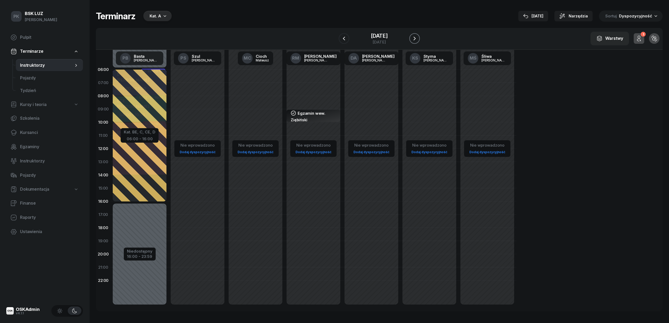
click at [418, 37] on icon "button" at bounding box center [414, 38] width 6 height 6
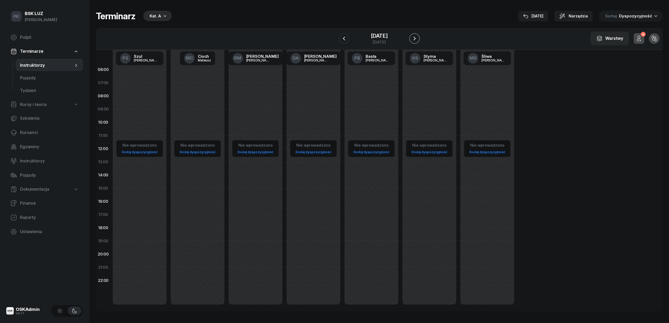
click at [418, 37] on icon "button" at bounding box center [414, 38] width 6 height 6
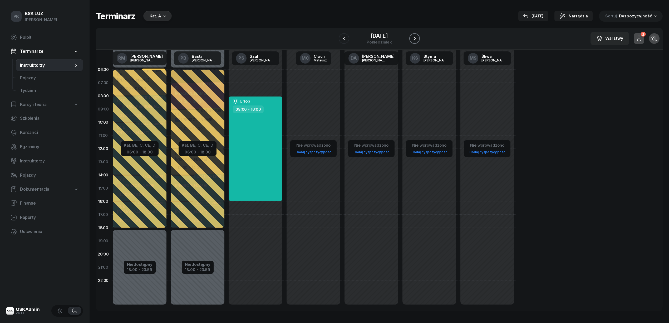
click at [418, 37] on icon "button" at bounding box center [414, 38] width 6 height 6
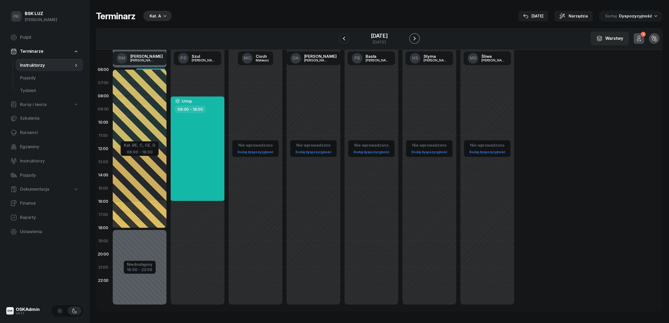
click at [418, 35] on icon "button" at bounding box center [414, 38] width 6 height 6
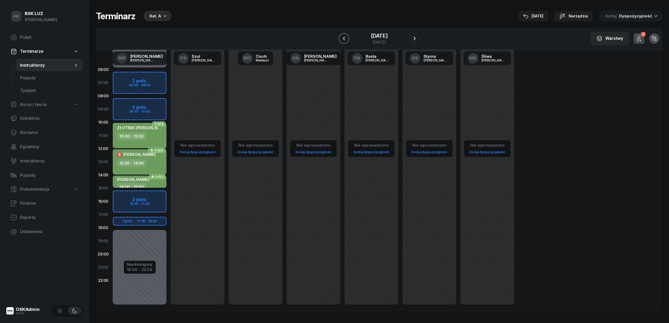
click at [341, 41] on icon "button" at bounding box center [344, 38] width 6 height 6
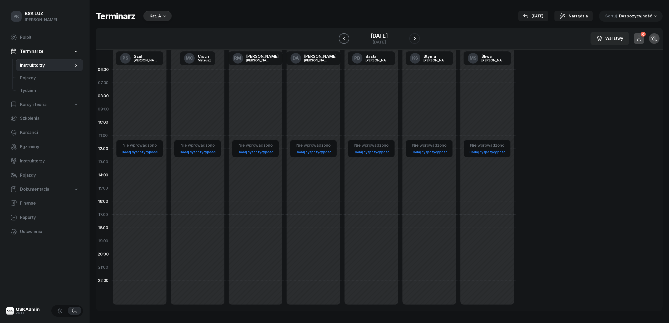
click at [341, 41] on icon "button" at bounding box center [344, 38] width 6 height 6
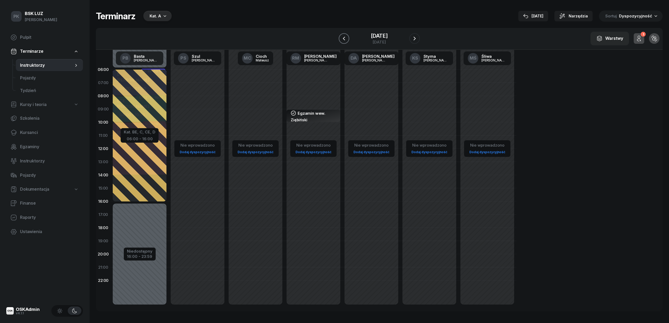
click at [341, 41] on icon "button" at bounding box center [344, 38] width 6 height 6
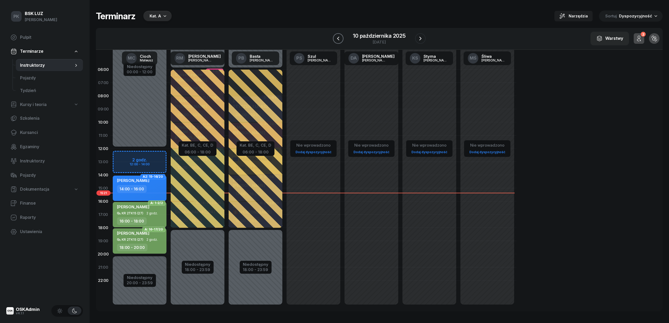
click at [337, 41] on icon "button" at bounding box center [338, 38] width 6 height 6
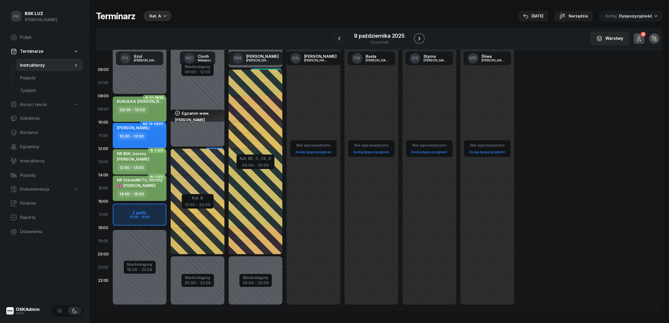
click at [423, 39] on button "button" at bounding box center [419, 38] width 11 height 11
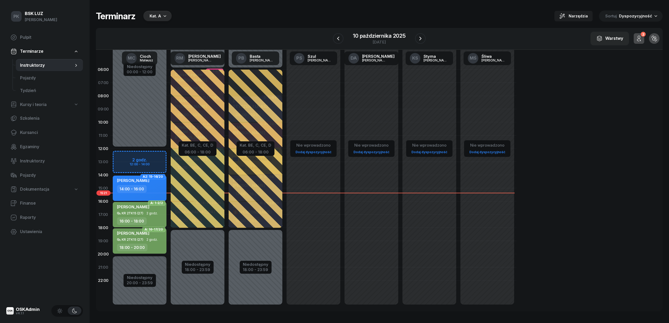
click at [155, 214] on span "2 godz." at bounding box center [151, 213] width 11 height 4
select select "16"
select select "18"
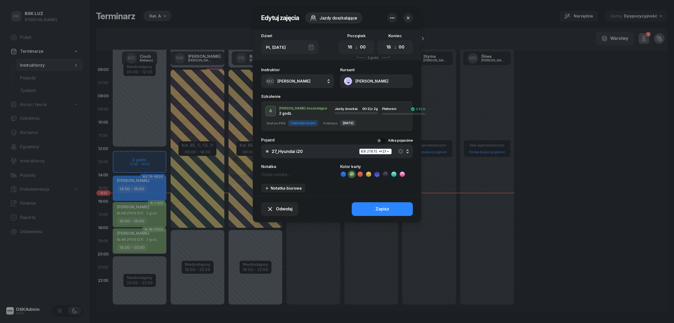
click at [276, 171] on textarea at bounding box center [297, 173] width 73 height 7
type textarea "NR BSK boczny"
click at [378, 205] on div "Zapisz" at bounding box center [383, 208] width 14 height 7
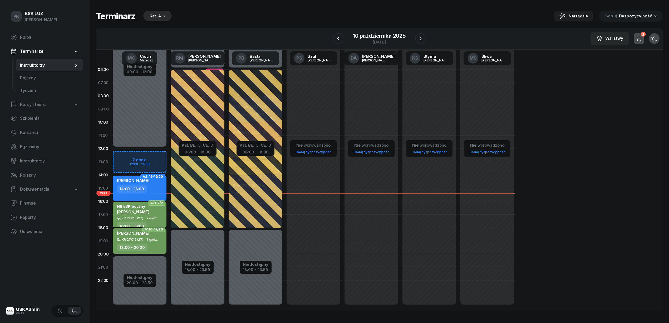
click at [159, 222] on div "16:00 - 18:00" at bounding box center [140, 226] width 46 height 8
select select "16"
select select "18"
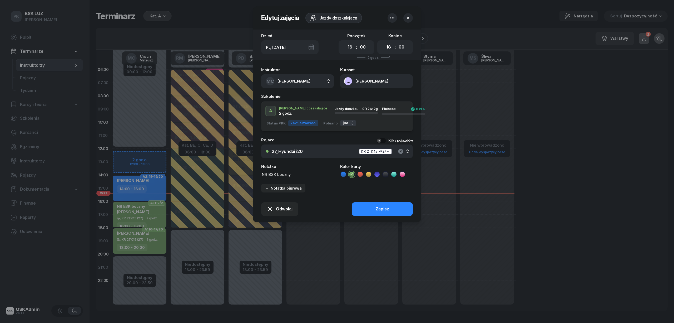
click at [398, 151] on icon "button" at bounding box center [401, 151] width 6 height 6
click at [398, 206] on button "Zapisz" at bounding box center [382, 209] width 61 height 14
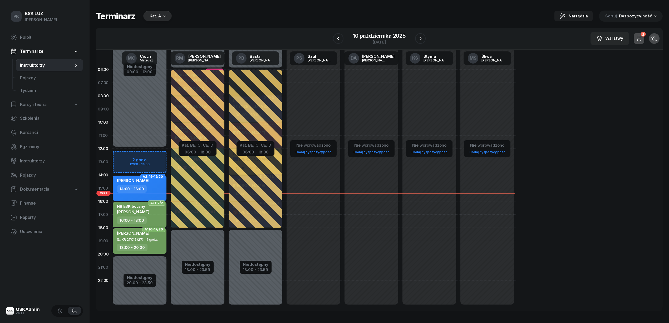
click at [155, 238] on span "2 godz." at bounding box center [151, 240] width 11 height 4
select select "18"
select select "20"
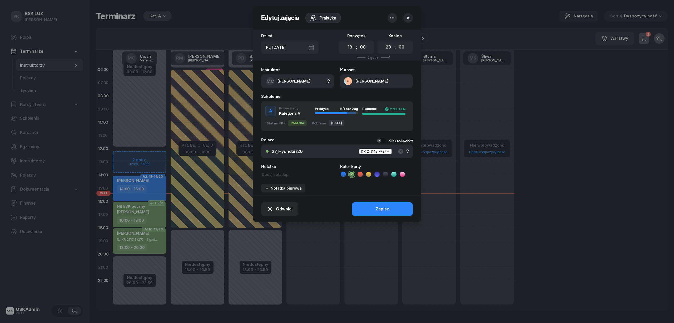
drag, startPoint x: 399, startPoint y: 150, endPoint x: 400, endPoint y: 156, distance: 5.8
click at [400, 156] on button "27_Hyundai i20 KR 2TK15 (27)" at bounding box center [337, 151] width 152 height 14
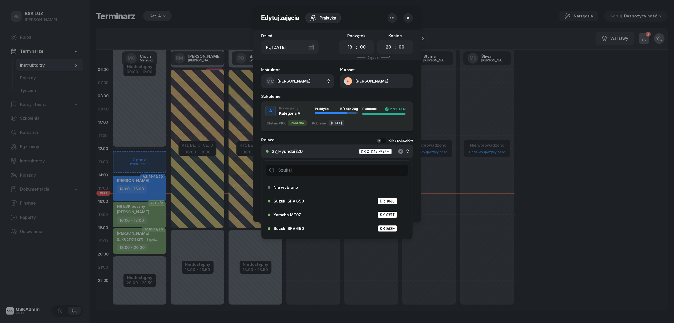
click at [401, 149] on icon "button" at bounding box center [400, 151] width 5 height 5
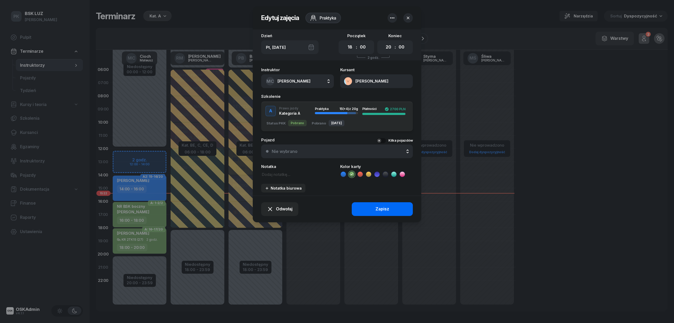
click at [392, 211] on button "Zapisz" at bounding box center [382, 209] width 61 height 14
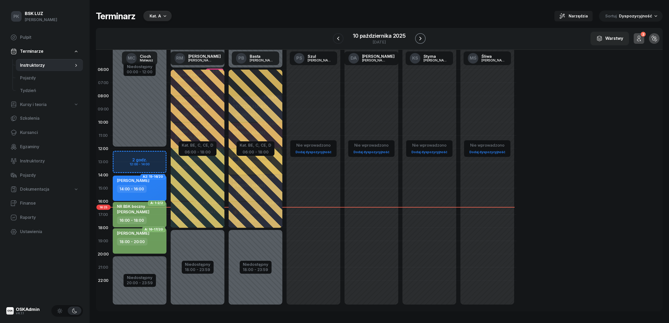
click at [418, 40] on icon "button" at bounding box center [420, 38] width 6 height 6
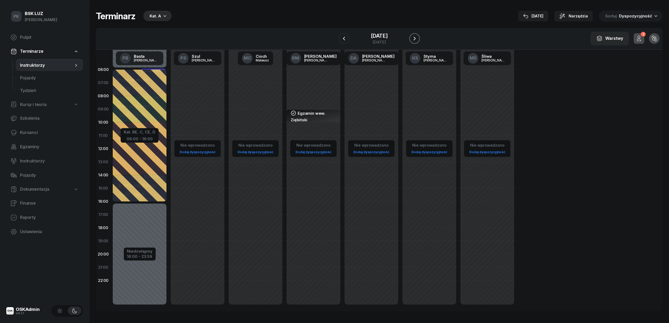
click at [418, 40] on icon "button" at bounding box center [414, 38] width 6 height 6
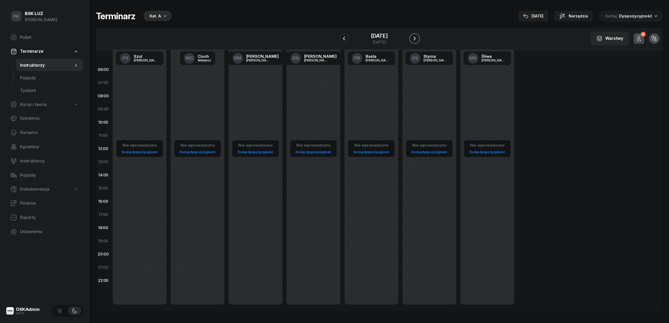
click at [418, 40] on icon "button" at bounding box center [414, 38] width 6 height 6
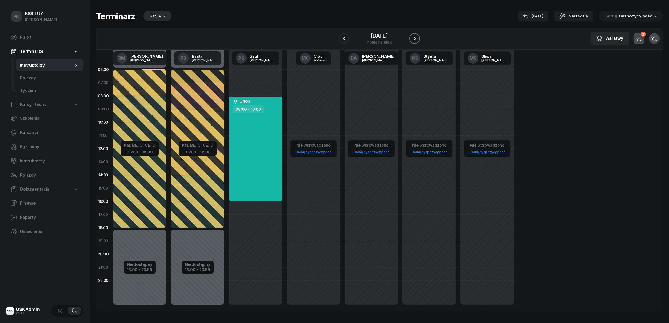
click at [418, 40] on icon "button" at bounding box center [414, 38] width 6 height 6
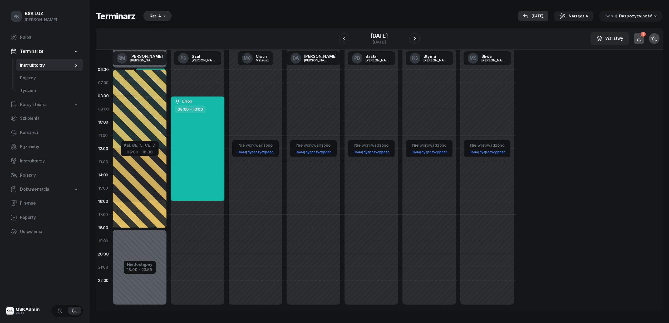
click at [543, 14] on div "10 paź" at bounding box center [533, 16] width 20 height 6
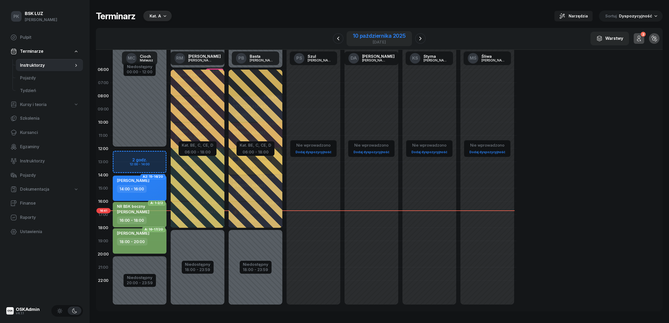
click at [368, 36] on div "10 października 2025" at bounding box center [379, 35] width 53 height 5
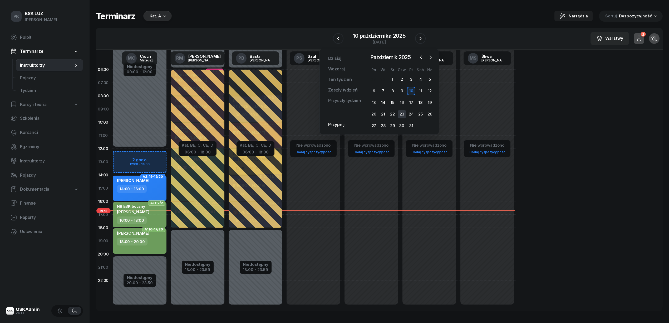
click at [402, 115] on div "23" at bounding box center [402, 114] width 8 height 8
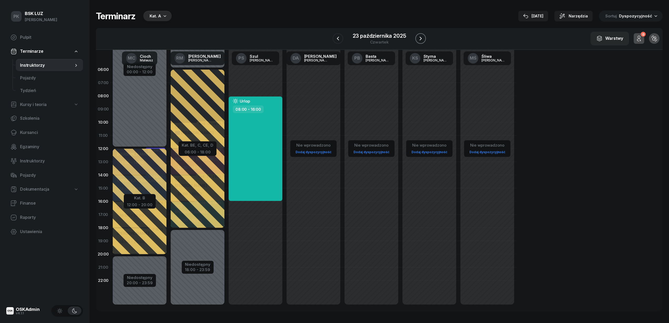
click at [419, 40] on icon "button" at bounding box center [420, 38] width 6 height 6
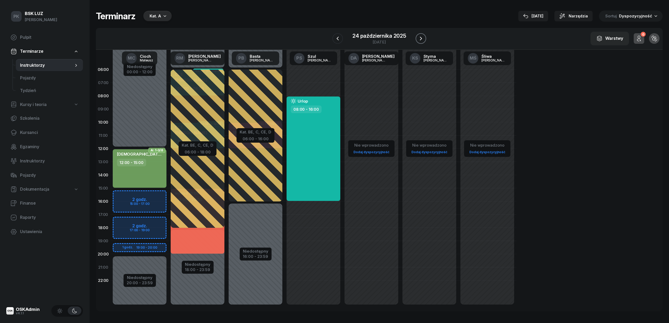
click at [419, 40] on icon "button" at bounding box center [421, 38] width 6 height 6
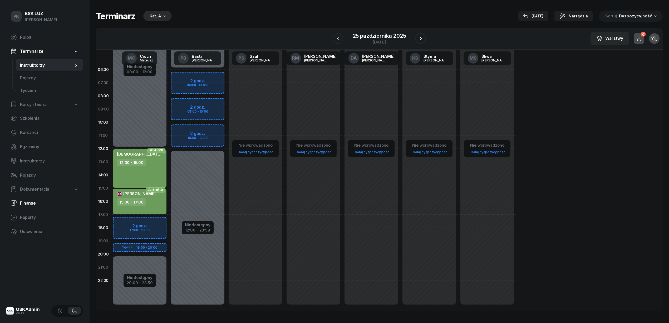
click at [28, 206] on span "Finanse" at bounding box center [49, 203] width 59 height 7
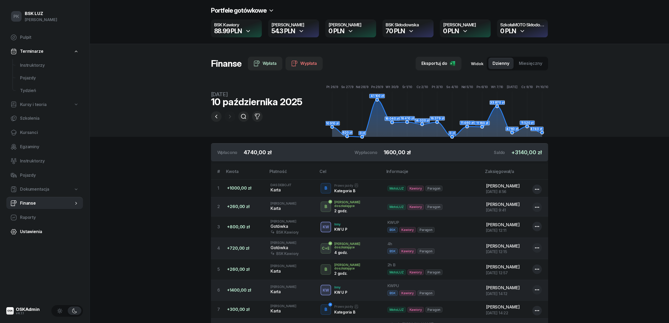
click at [37, 231] on span "Ustawienia" at bounding box center [49, 231] width 59 height 7
select select "06:00"
select select "22:00"
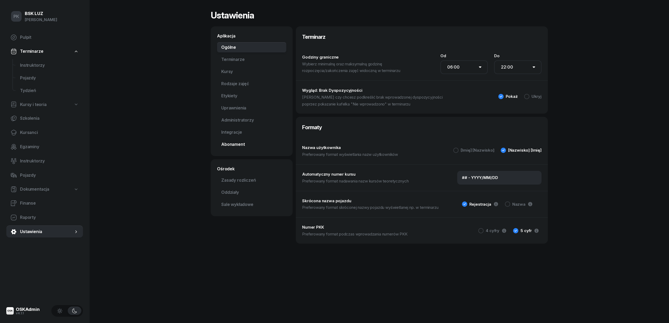
click at [236, 143] on link "Abonament Nowość" at bounding box center [251, 144] width 69 height 11
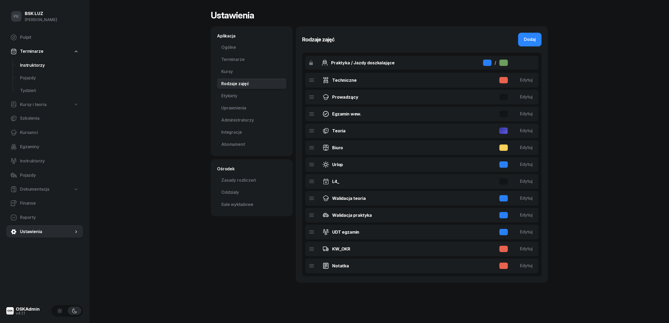
click at [42, 62] on span "Instruktorzy" at bounding box center [49, 65] width 59 height 7
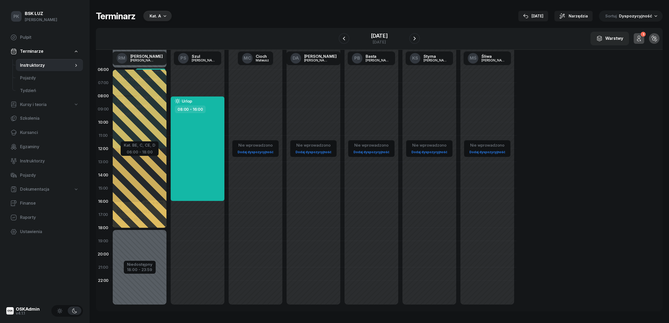
click at [160, 18] on div "Kat. A" at bounding box center [156, 16] width 12 height 6
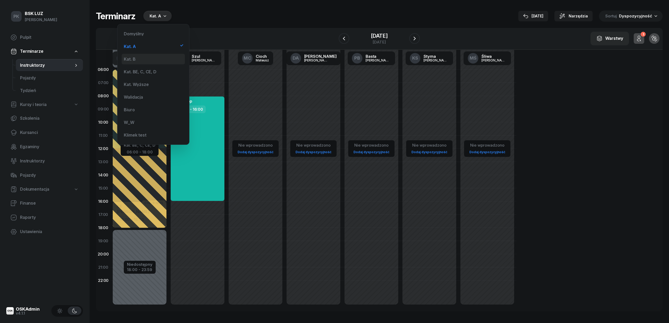
click at [137, 58] on div "Kat. B" at bounding box center [153, 59] width 63 height 11
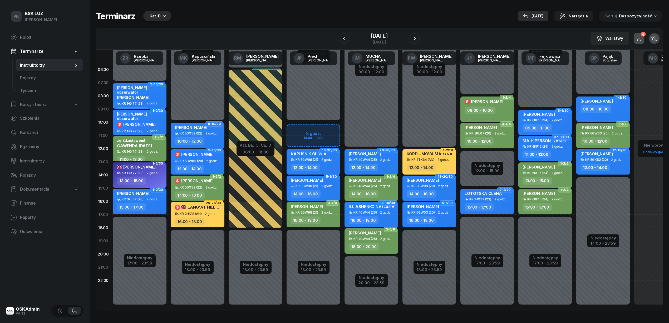
click at [536, 15] on div "10 paź" at bounding box center [533, 16] width 20 height 6
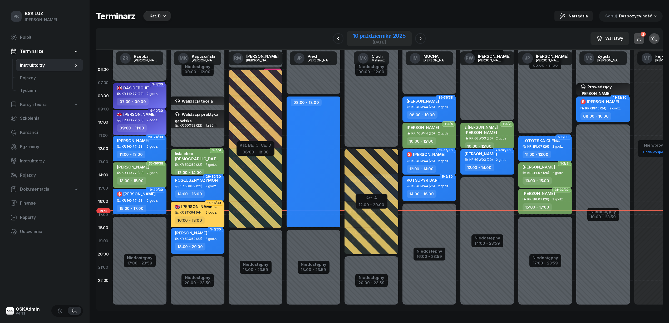
click at [359, 34] on div "10 października 2025" at bounding box center [379, 35] width 53 height 5
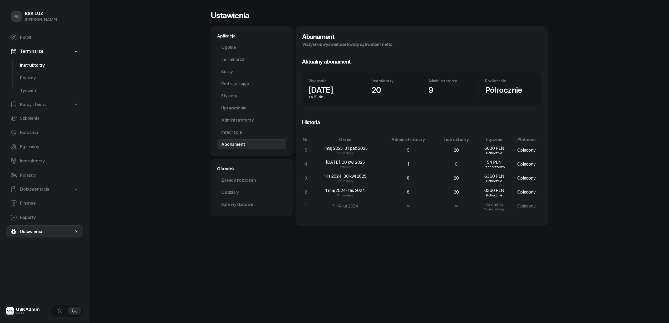
click at [37, 66] on span "Instruktorzy" at bounding box center [49, 65] width 59 height 7
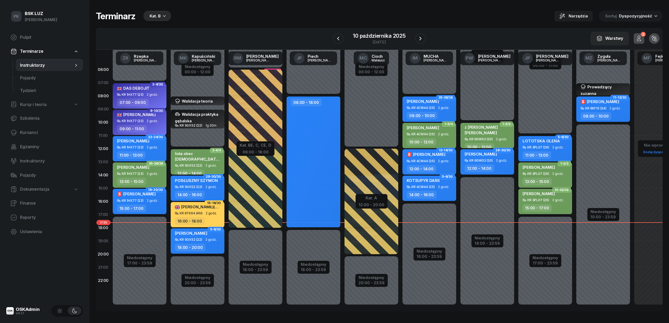
click at [162, 13] on div "Kat. B" at bounding box center [157, 16] width 28 height 11
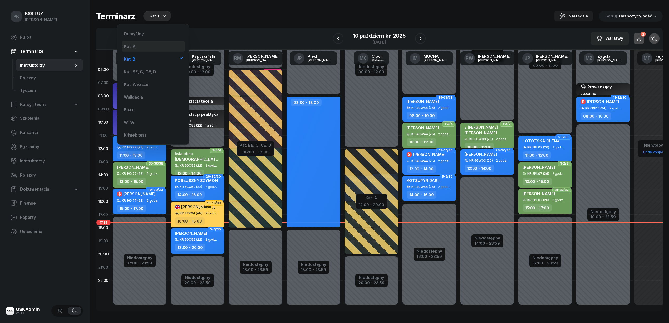
click at [135, 44] on div "Kat. A" at bounding box center [153, 46] width 63 height 11
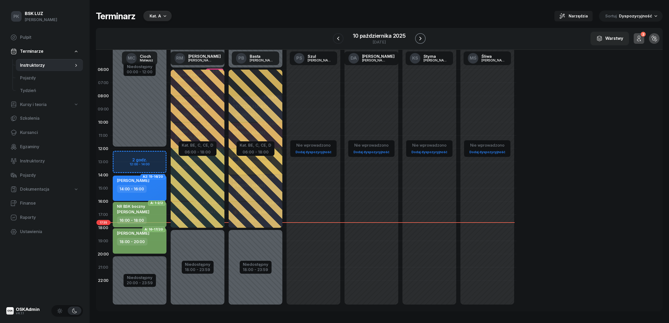
click at [419, 38] on icon "button" at bounding box center [420, 38] width 6 height 6
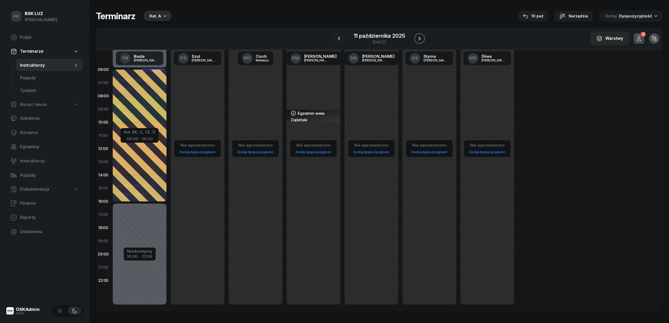
click at [419, 38] on icon "button" at bounding box center [419, 38] width 6 height 6
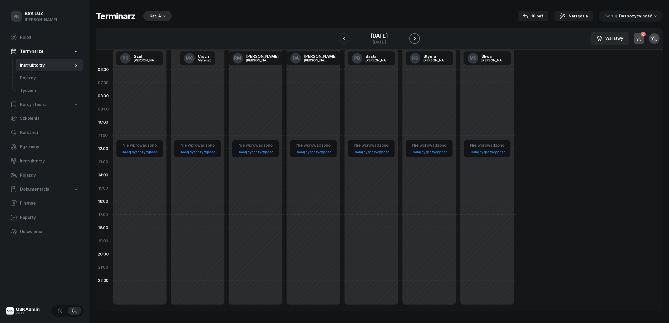
click at [418, 38] on icon "button" at bounding box center [414, 38] width 6 height 6
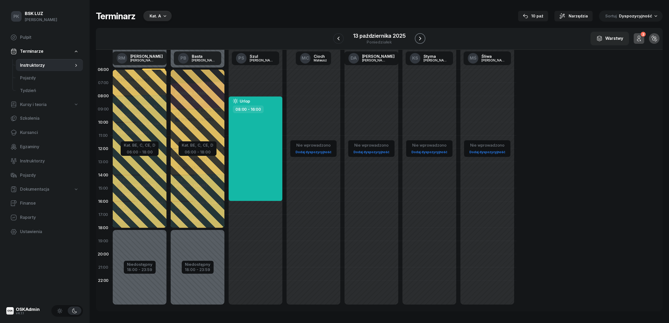
click at [420, 36] on icon "button" at bounding box center [420, 38] width 6 height 6
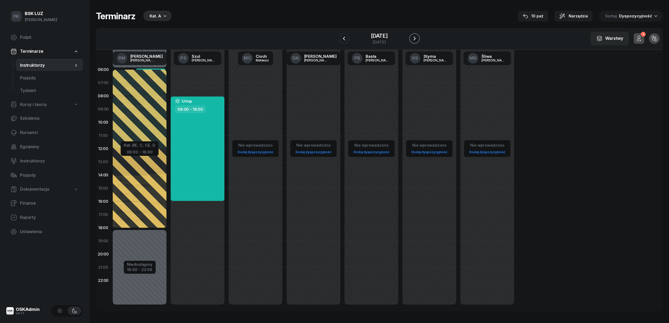
click at [418, 36] on icon "button" at bounding box center [414, 38] width 6 height 6
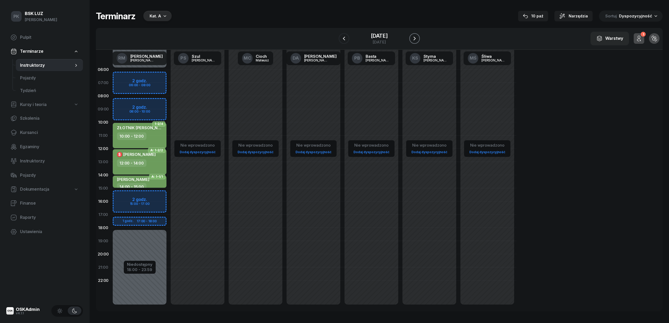
click at [418, 35] on icon "button" at bounding box center [414, 38] width 6 height 6
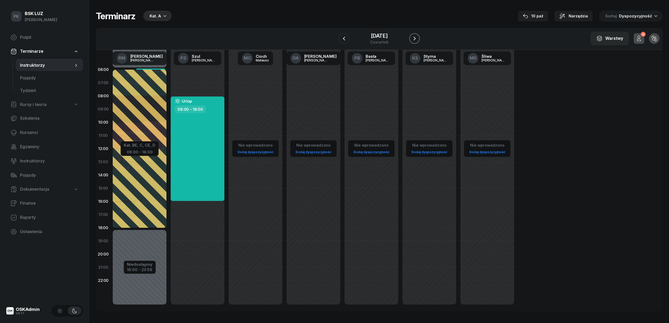
click at [418, 35] on icon "button" at bounding box center [414, 38] width 6 height 6
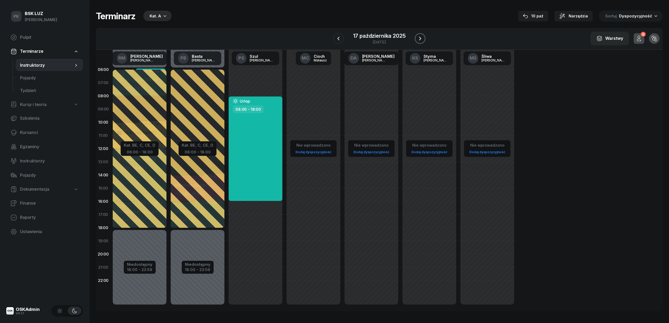
click at [419, 35] on icon "button" at bounding box center [420, 38] width 6 height 6
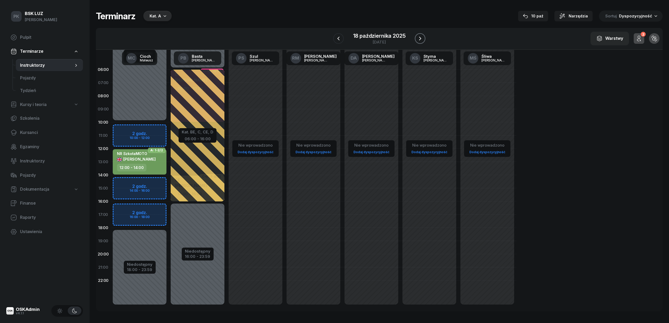
click at [419, 35] on icon "button" at bounding box center [420, 38] width 6 height 6
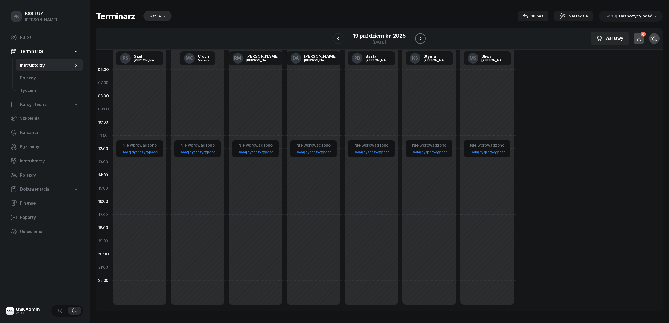
click at [419, 35] on icon "button" at bounding box center [420, 38] width 6 height 6
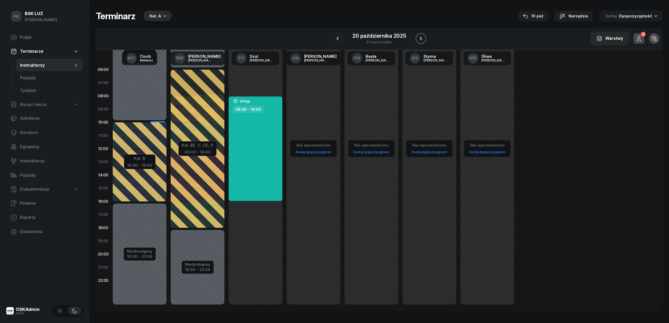
click at [419, 35] on icon "button" at bounding box center [421, 38] width 6 height 6
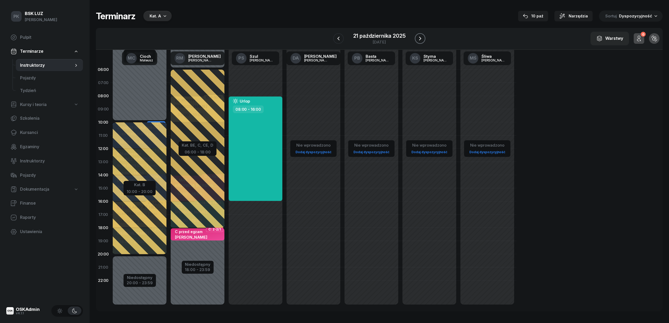
click at [419, 35] on icon "button" at bounding box center [420, 38] width 6 height 6
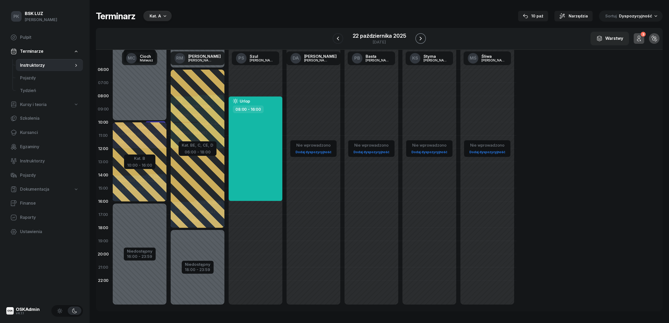
click at [419, 35] on icon "button" at bounding box center [420, 38] width 6 height 6
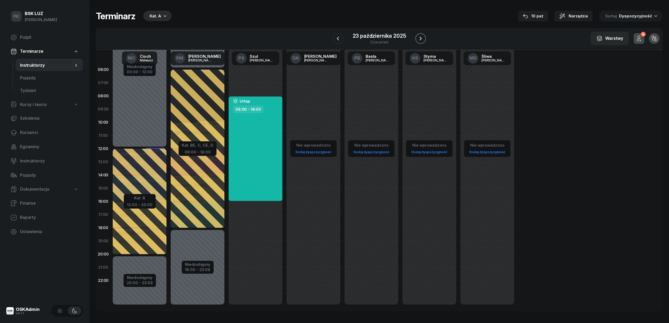
click at [419, 35] on icon "button" at bounding box center [420, 38] width 6 height 6
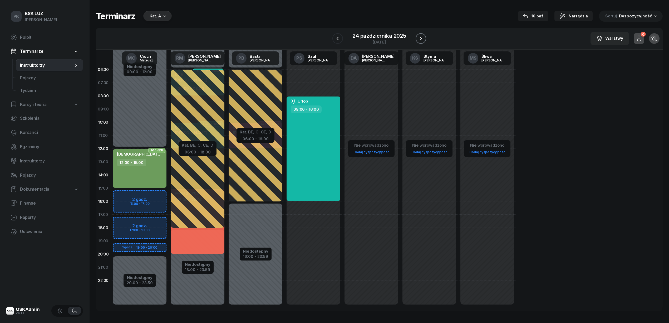
click at [419, 35] on icon "button" at bounding box center [421, 38] width 6 height 6
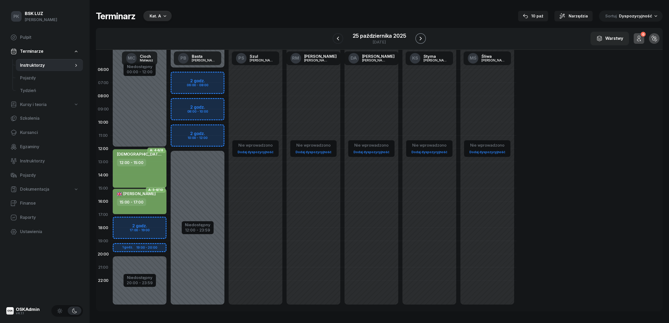
click at [419, 35] on icon "button" at bounding box center [420, 38] width 6 height 6
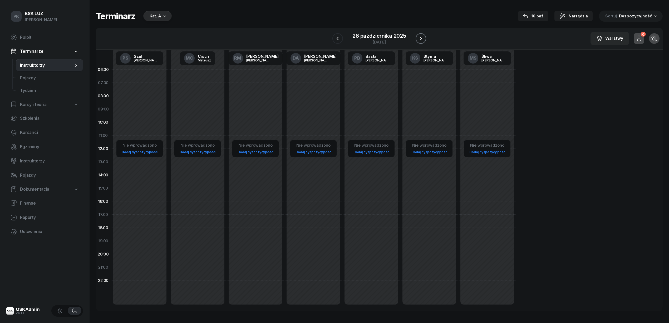
click at [419, 35] on icon "button" at bounding box center [421, 38] width 6 height 6
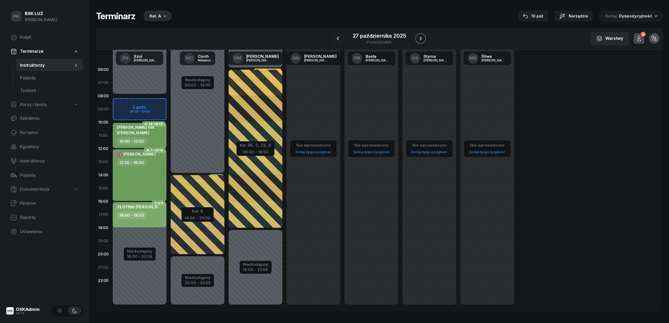
click at [419, 35] on icon "button" at bounding box center [420, 38] width 6 height 6
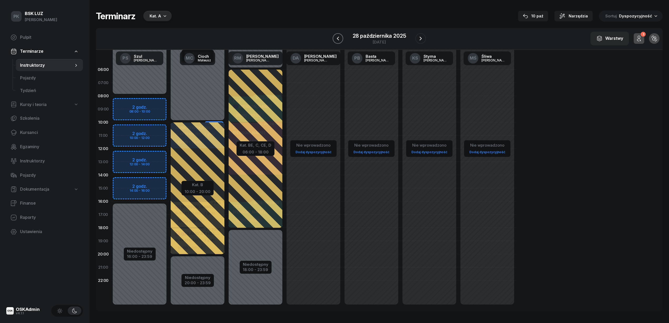
click at [336, 39] on icon "button" at bounding box center [338, 38] width 6 height 6
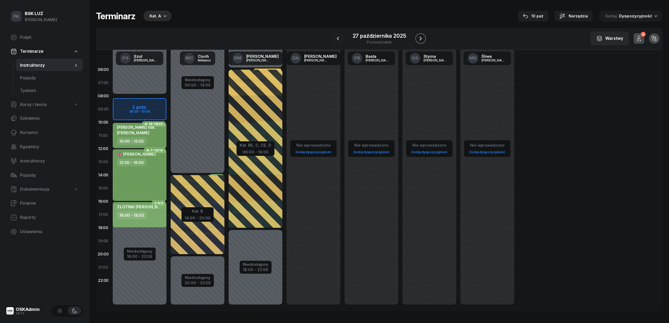
click at [417, 37] on icon "button" at bounding box center [420, 38] width 6 height 6
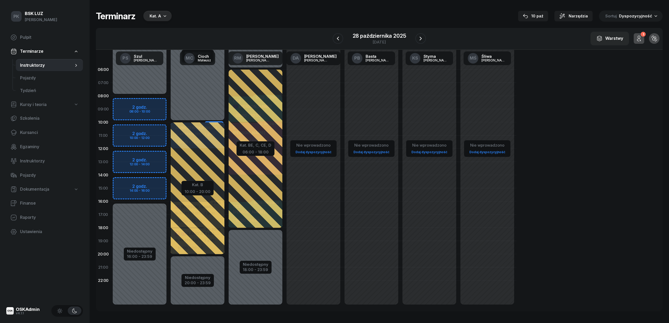
click at [348, 21] on div "Terminarz Kat. A 10 paź Narzędzia Sortuj Dyspozycyjność" at bounding box center [379, 16] width 567 height 11
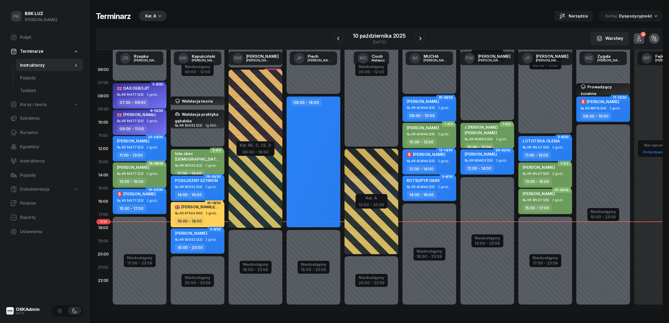
click at [426, 38] on div "W Wybierz AK [PERSON_NAME] BP [PERSON_NAME] DP [PERSON_NAME] GS [PERSON_NAME] I…" at bounding box center [379, 39] width 567 height 22
click at [424, 40] on button "button" at bounding box center [420, 38] width 11 height 11
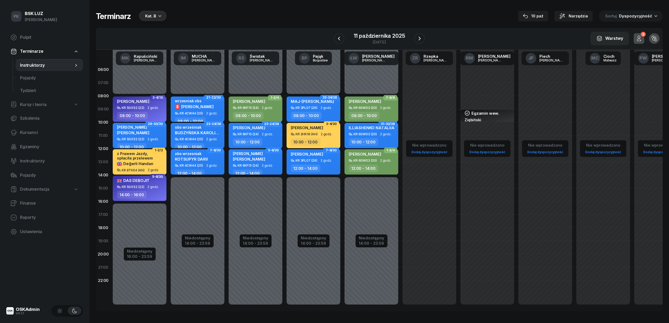
click at [0, 322] on html "PK [PERSON_NAME] BSK [PERSON_NAME] Pulpit Terminarze Instruktorzy Pojazdy Tydzi…" at bounding box center [334, 161] width 669 height 323
click at [379, 38] on div "11 października 2025" at bounding box center [379, 35] width 51 height 5
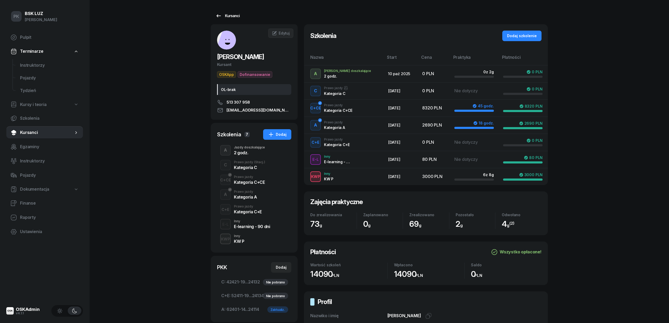
click at [238, 16] on div "Kursanci" at bounding box center [227, 16] width 24 height 6
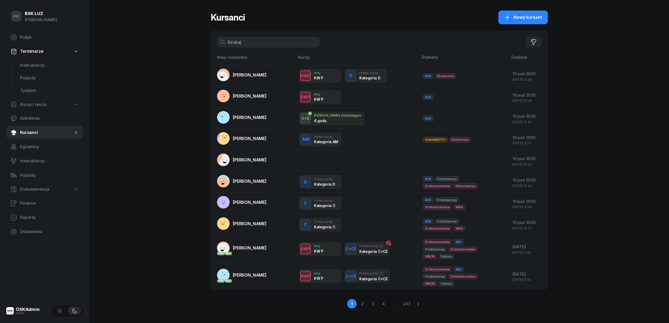
click at [215, 39] on div "Filtruj" at bounding box center [379, 42] width 337 height 23
click at [251, 37] on input "text" at bounding box center [268, 42] width 103 height 11
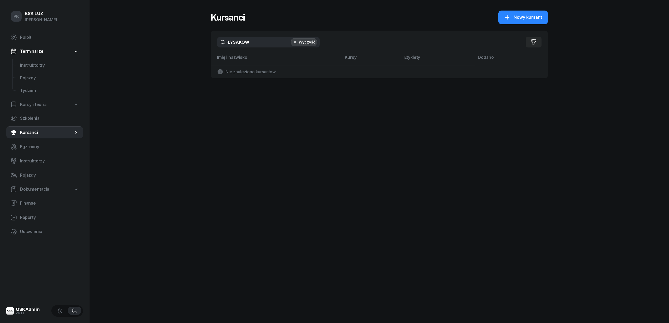
type input "ŁYSAKOW"
